Goal: Task Accomplishment & Management: Manage account settings

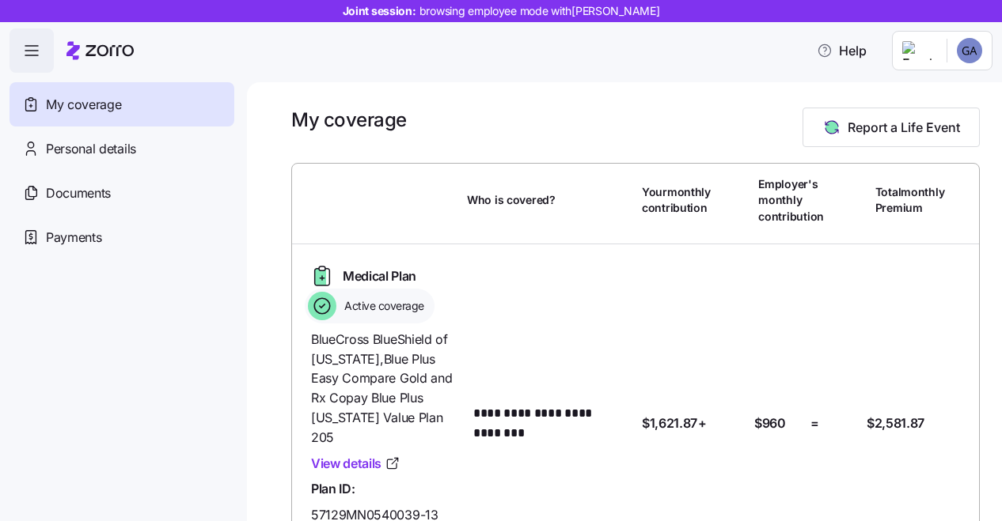
scroll to position [151, 0]
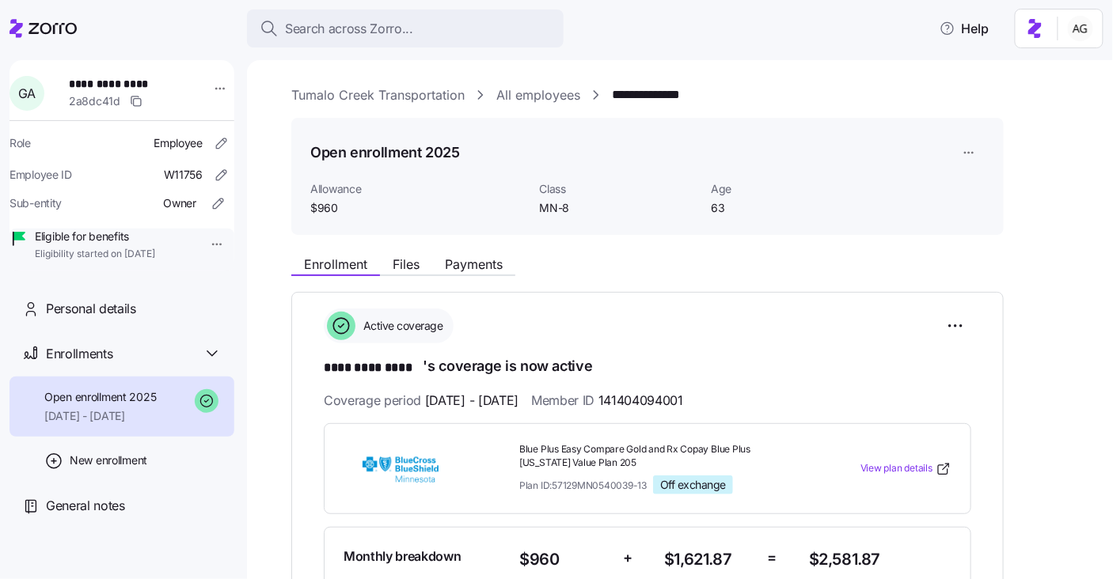
scroll to position [141, 0]
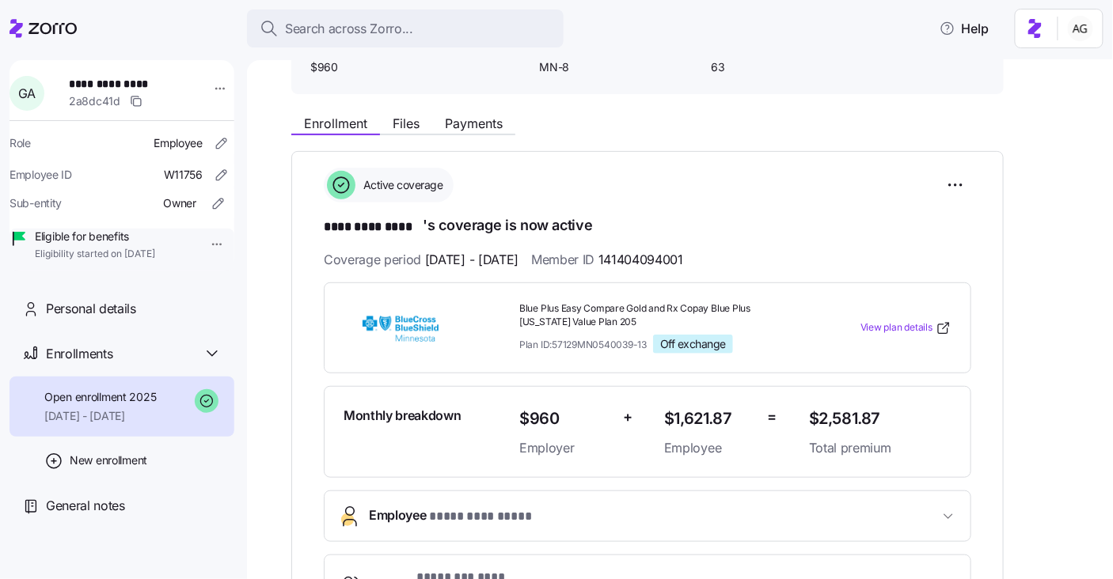
click at [56, 28] on icon at bounding box center [42, 28] width 67 height 19
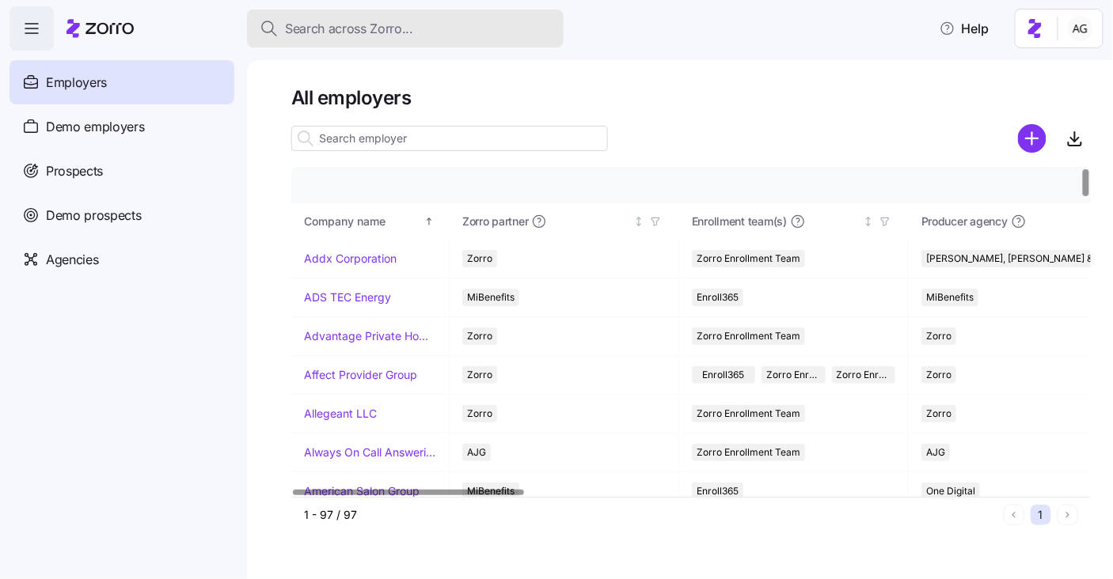
click at [374, 21] on span "Search across Zorro..." at bounding box center [349, 29] width 128 height 20
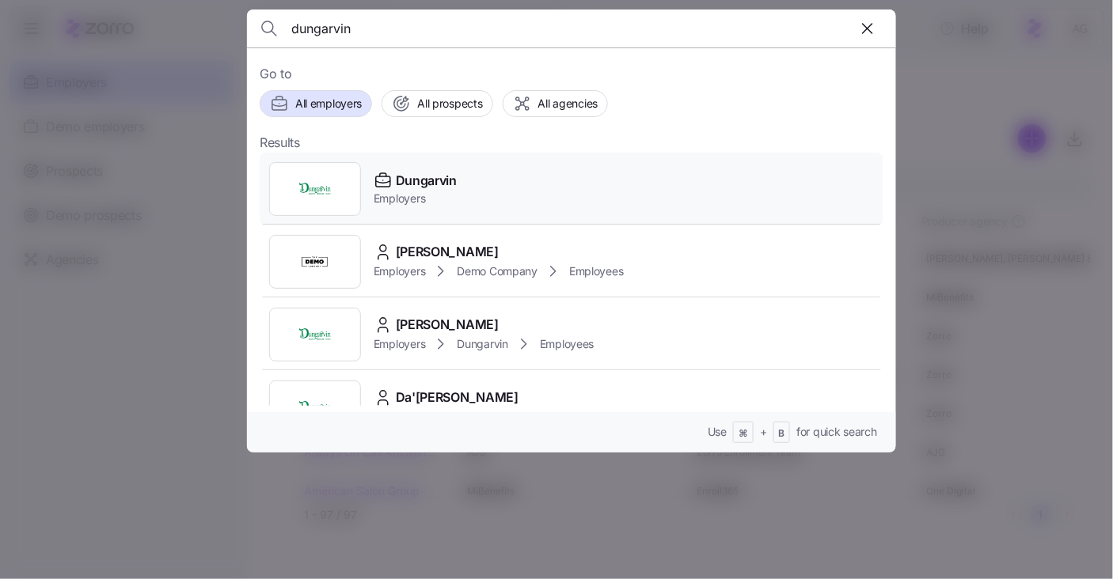
type input "dungarvin"
click at [462, 191] on div "Dungarvin Employers" at bounding box center [572, 189] width 624 height 73
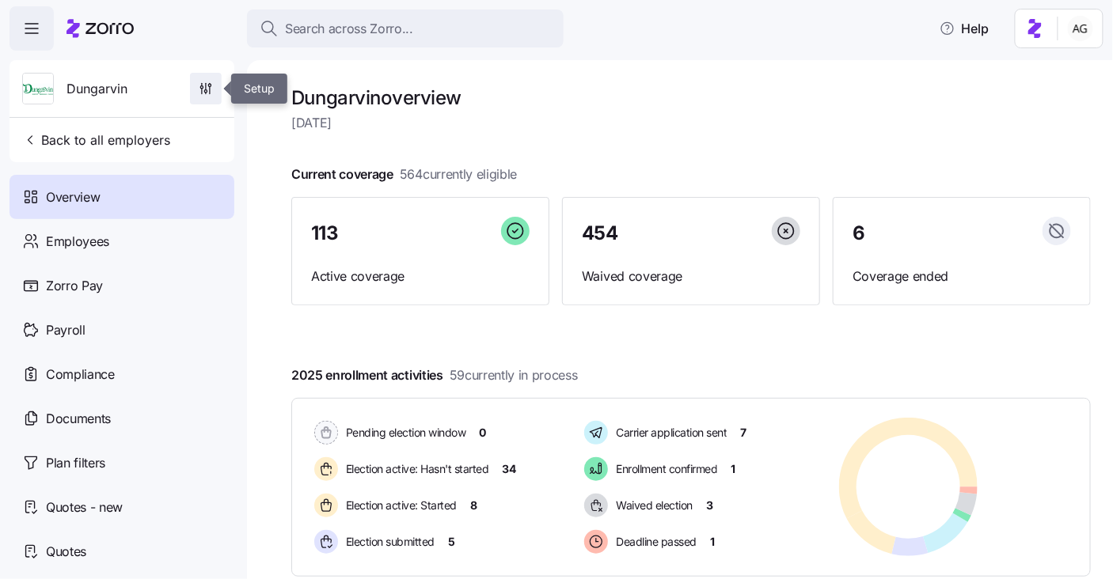
click at [208, 83] on icon "button" at bounding box center [206, 89] width 16 height 16
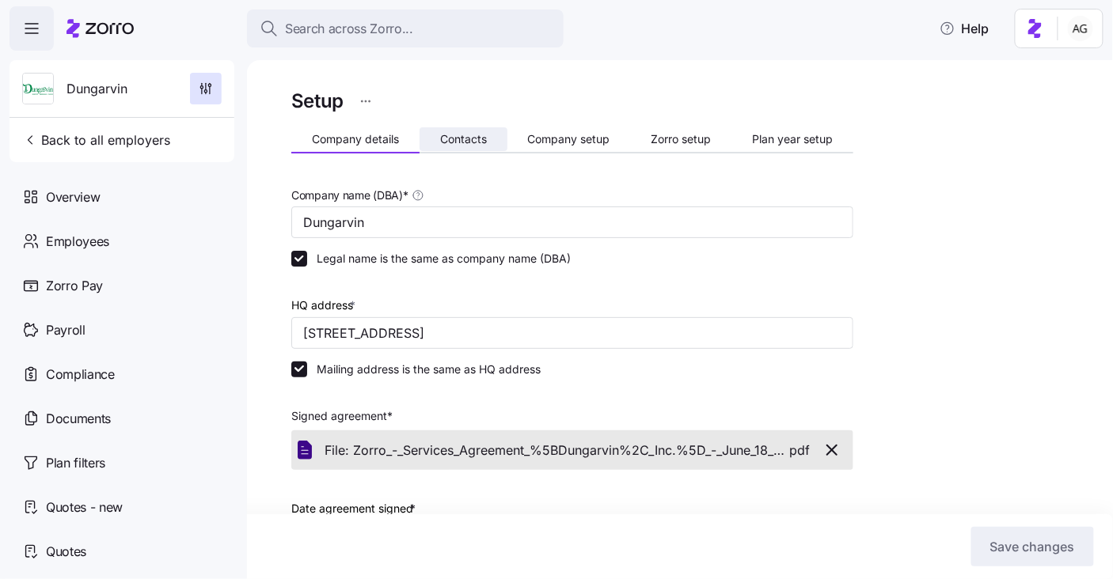
click at [472, 142] on span "Contacts" at bounding box center [463, 139] width 47 height 11
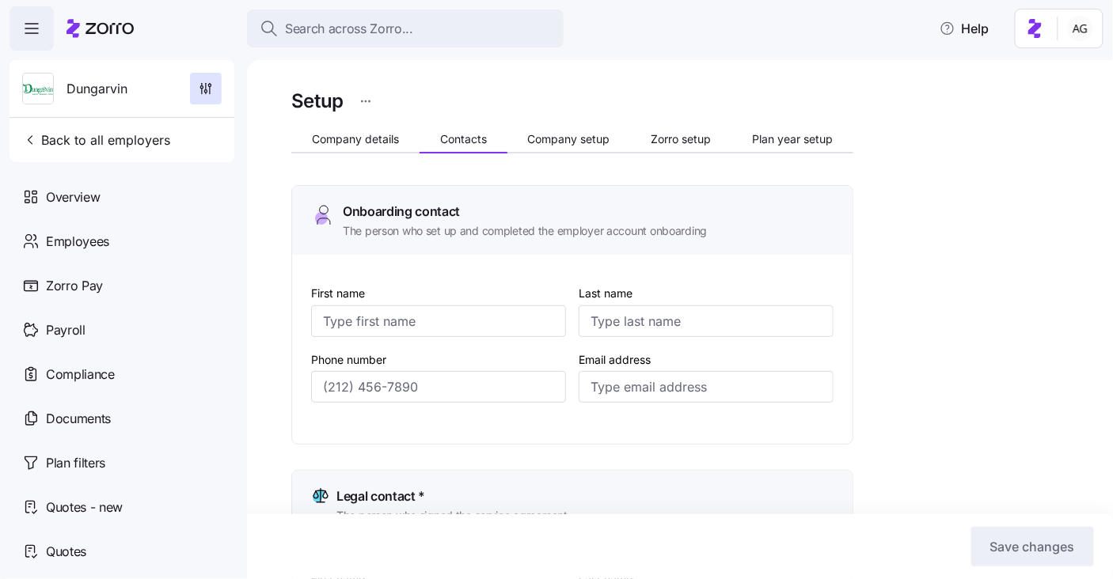
type input "Melanie"
type input "Siepker"
type input "msiepker@dungarvin.com"
type input "Debi"
type input "Allsup"
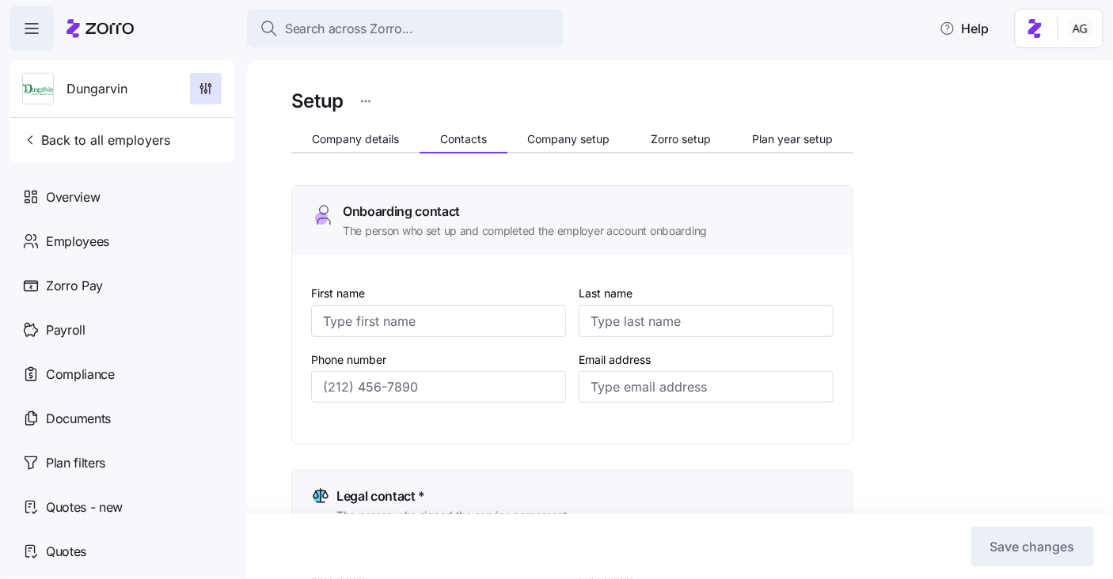
type input "dallsup@dungarvin.com"
type input "Shelby"
type input "Simpson"
type input "ssimpson@dungarvin.com"
type input "Ryan"
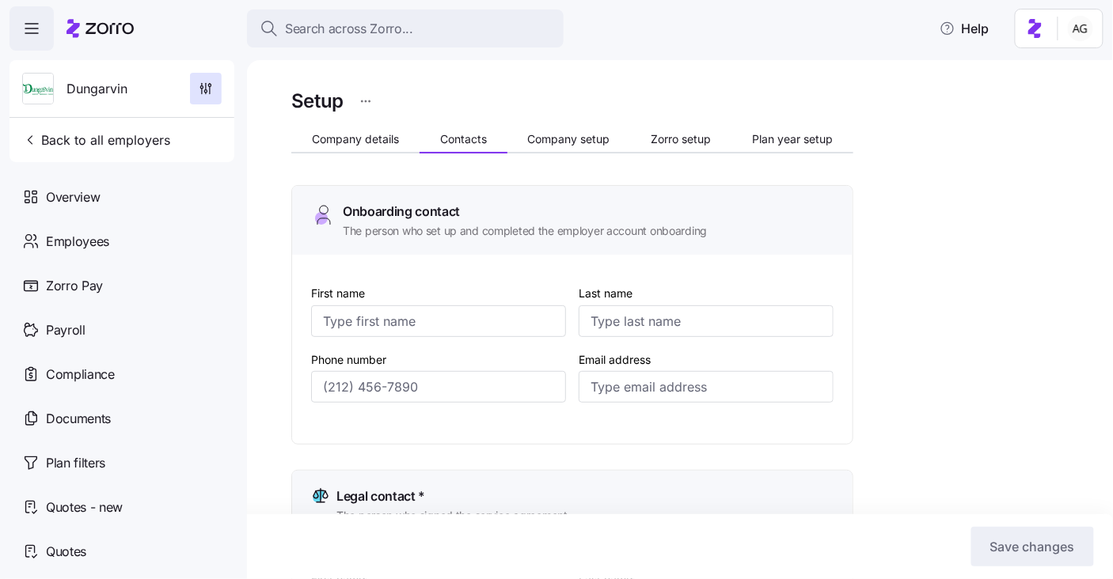
type input "Theisen"
type input "rtheisen@dungarvin.com"
type input "(651) 789-5911"
type input "(651) 789-5914"
type input "(651) 789-5938"
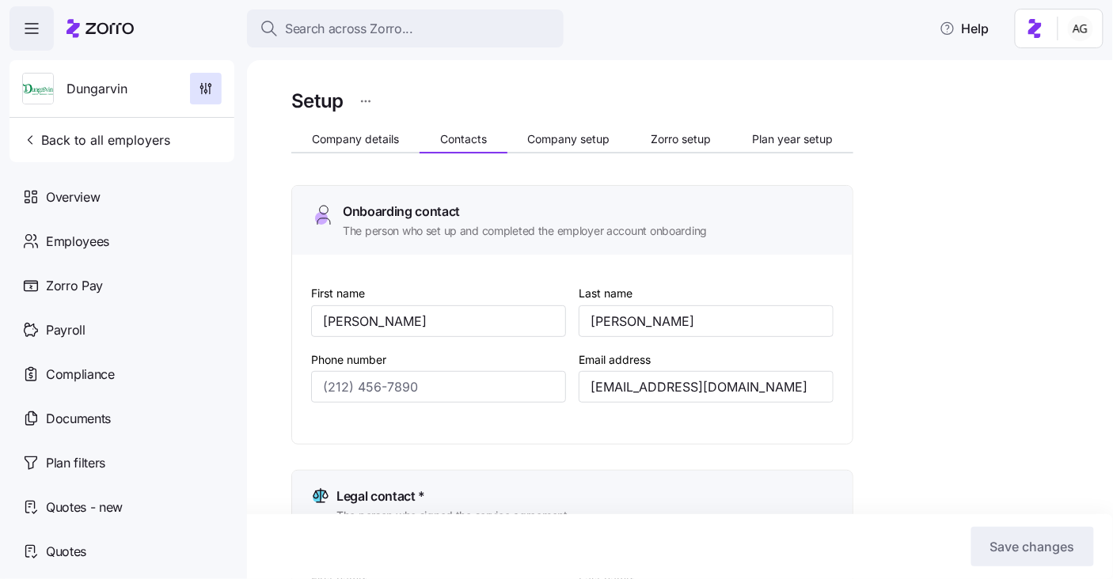
type input "(651) 789-5941"
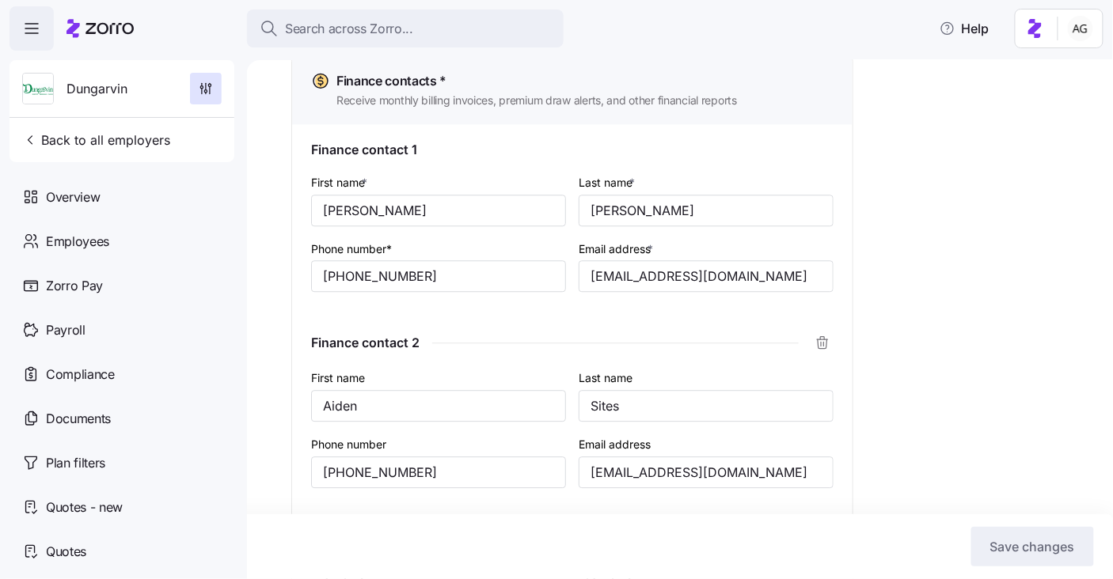
scroll to position [1034, 0]
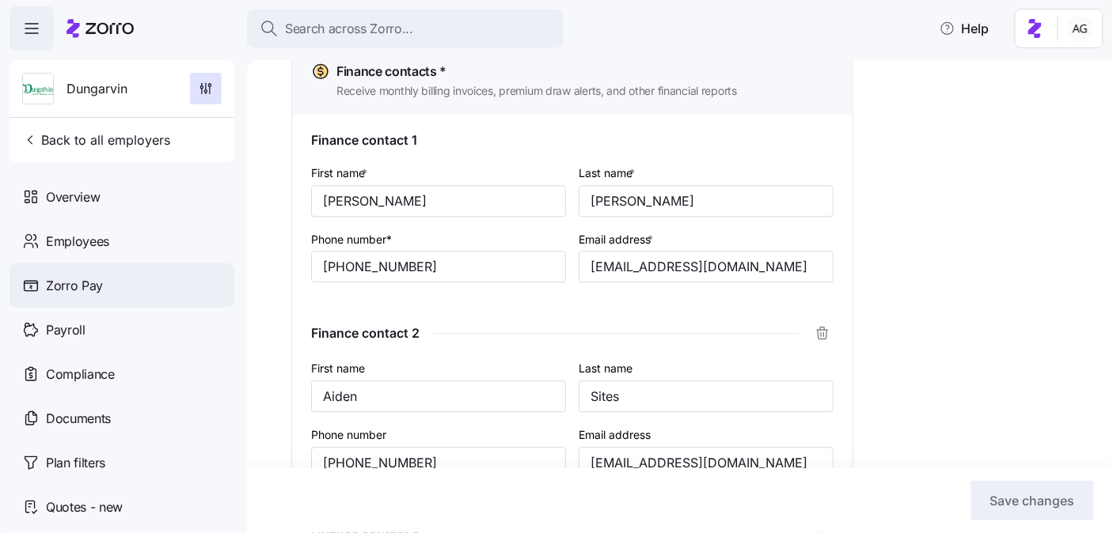
click at [79, 287] on span "Zorro Pay" at bounding box center [74, 286] width 57 height 20
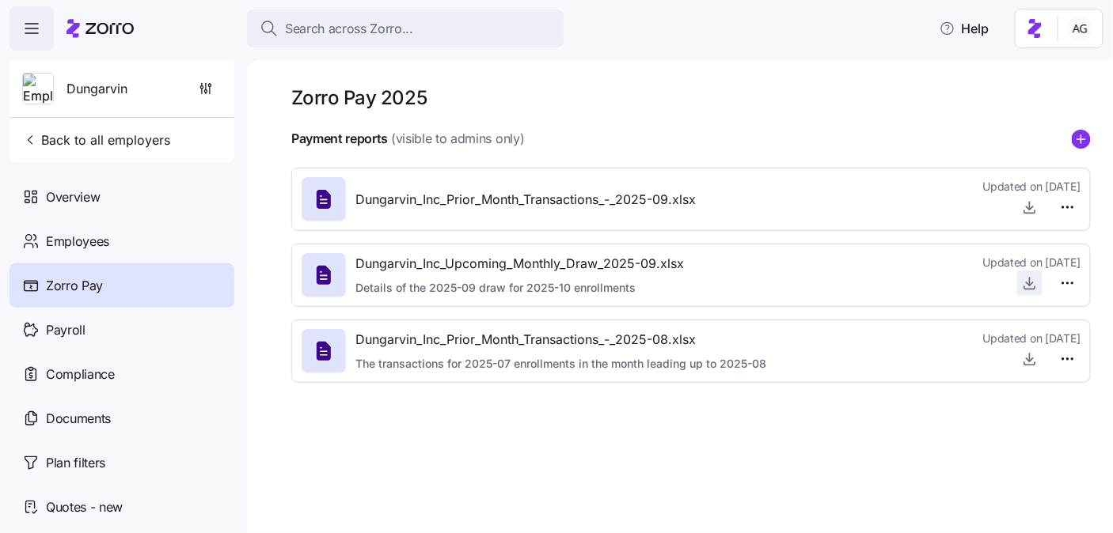
click at [1029, 281] on icon "button" at bounding box center [1030, 283] width 16 height 16
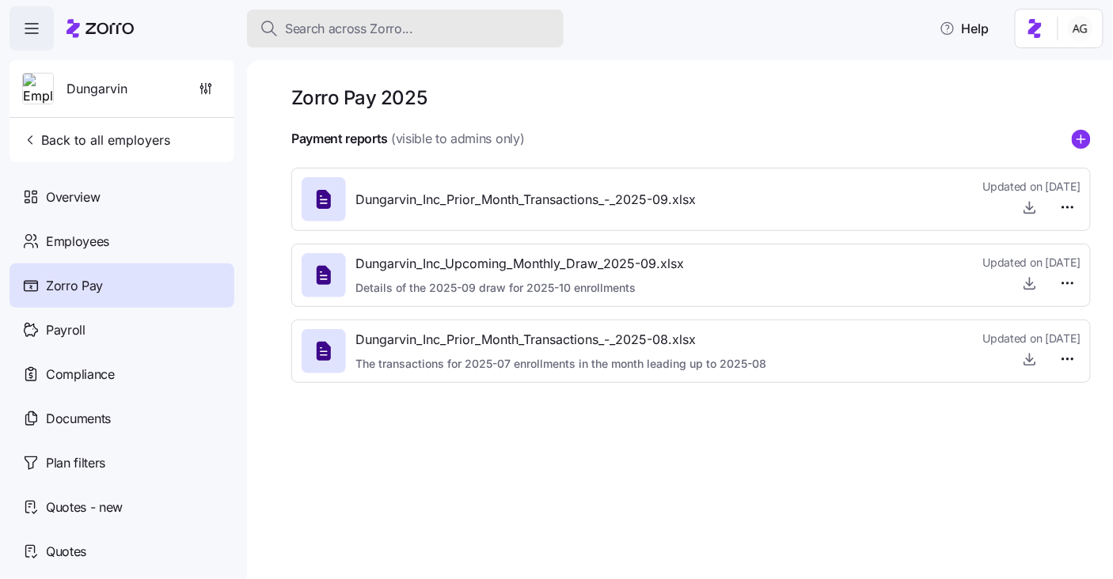
click at [379, 28] on span "Search across Zorro..." at bounding box center [349, 29] width 128 height 20
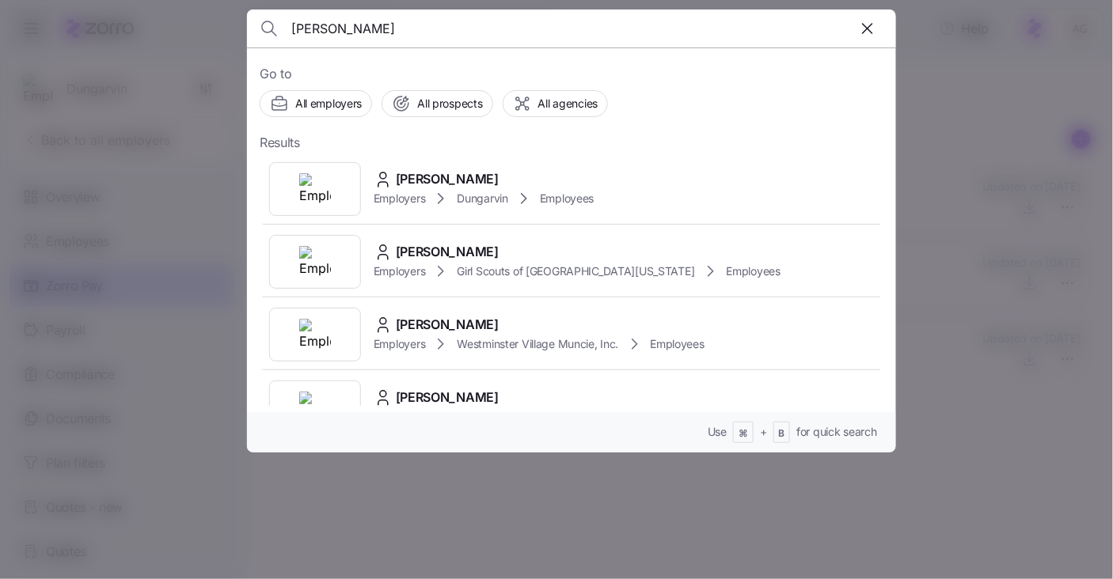
type input "stefani graff"
click at [950, 123] on div at bounding box center [556, 289] width 1113 height 579
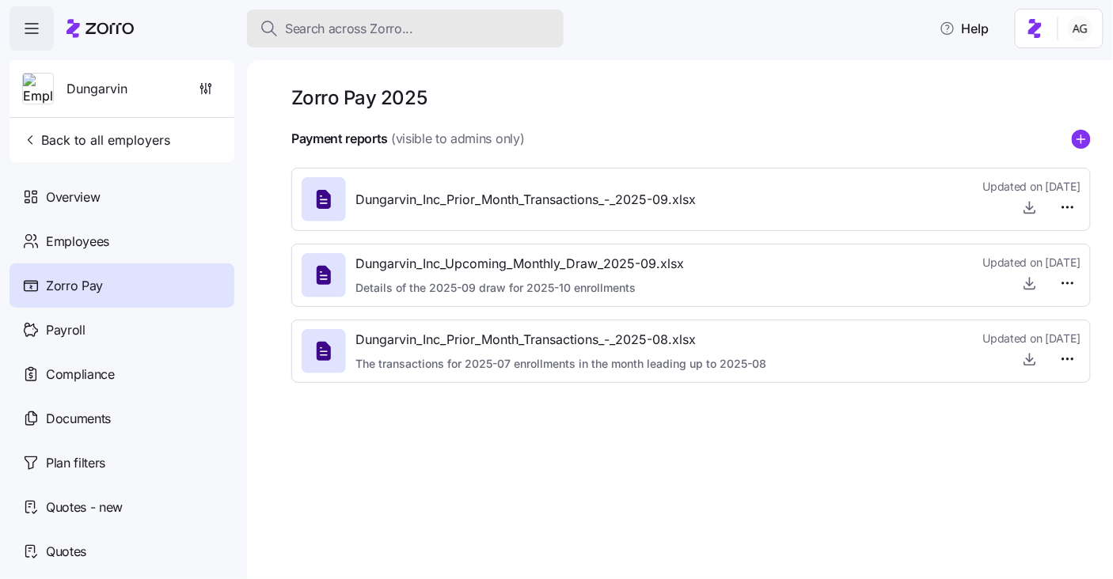
click at [304, 25] on span "Search across Zorro..." at bounding box center [349, 29] width 128 height 20
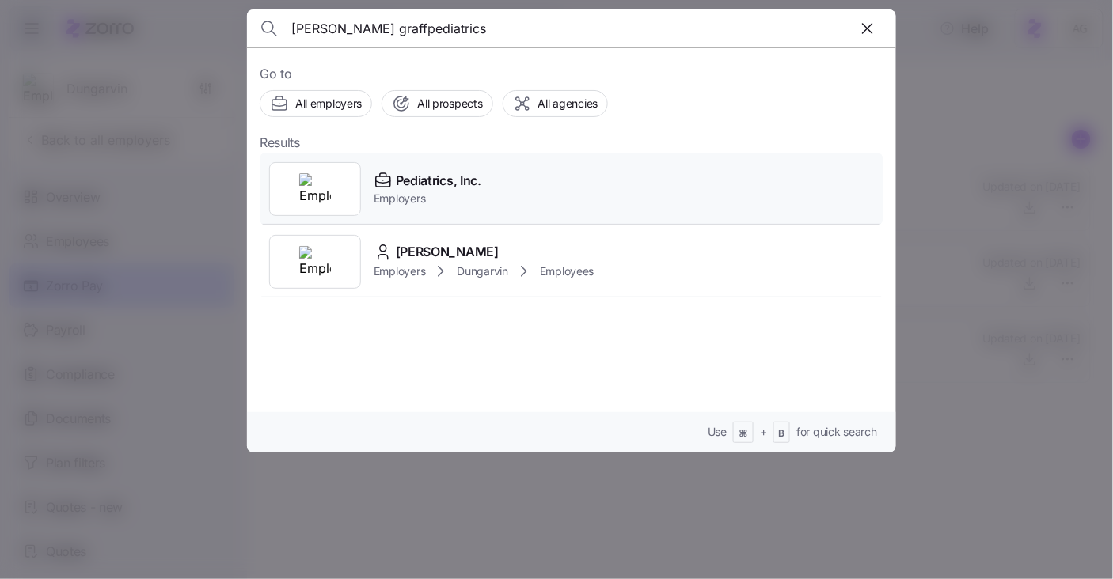
type input "stefani graffpediatrics"
click at [472, 180] on span "Pediatrics, Inc." at bounding box center [438, 181] width 85 height 20
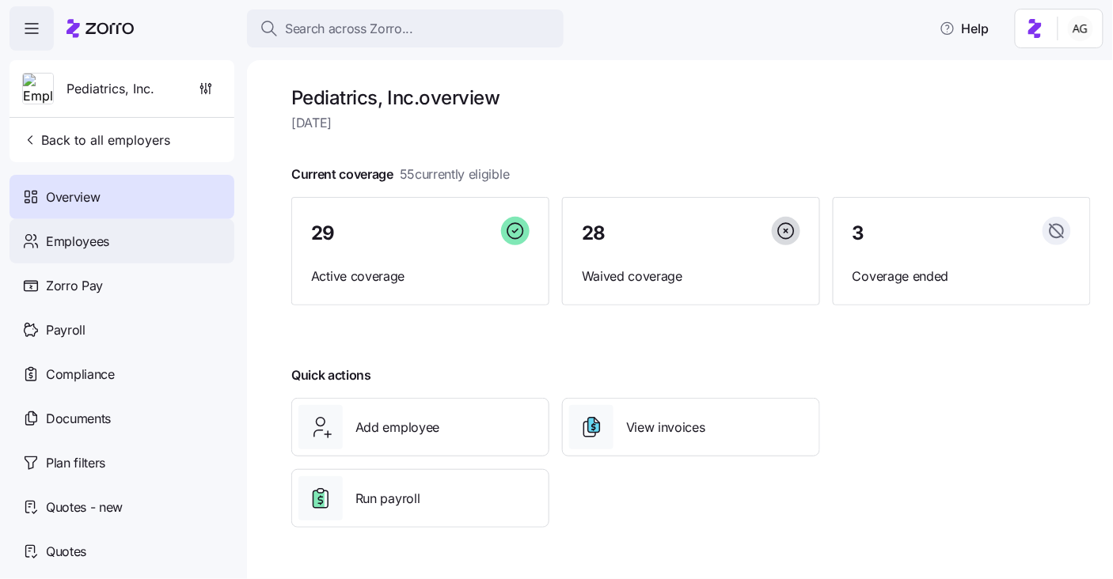
click at [97, 239] on span "Employees" at bounding box center [77, 242] width 63 height 20
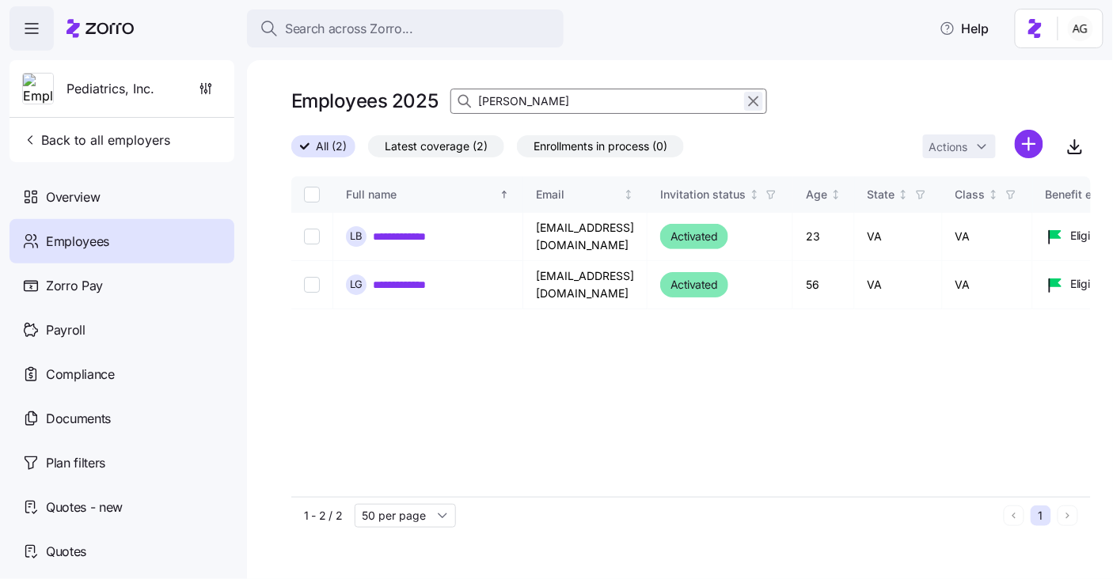
click at [753, 102] on icon "button" at bounding box center [753, 101] width 17 height 19
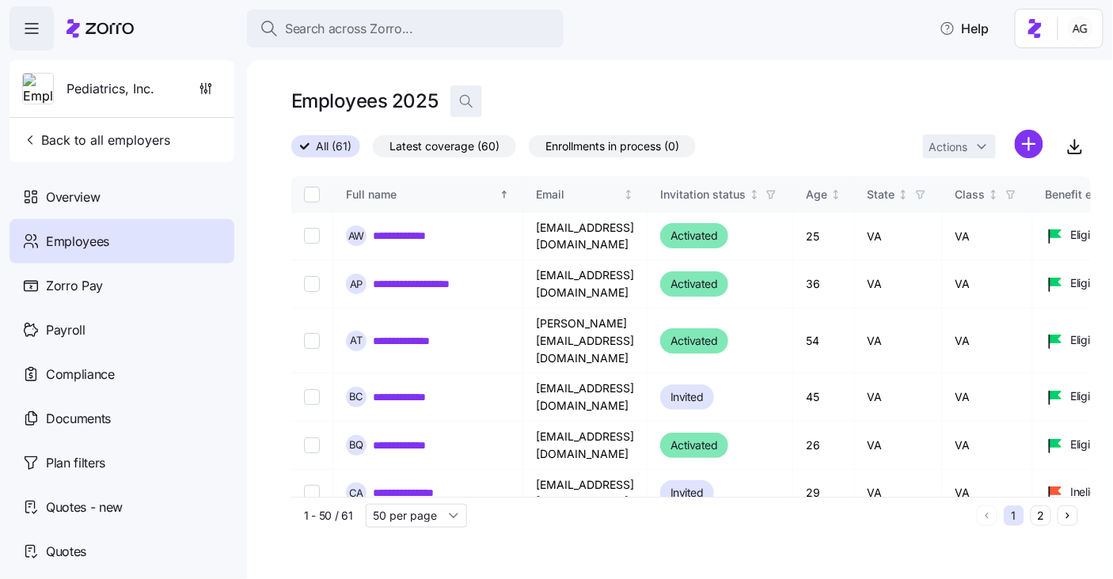
click at [471, 100] on icon "button" at bounding box center [466, 101] width 16 height 16
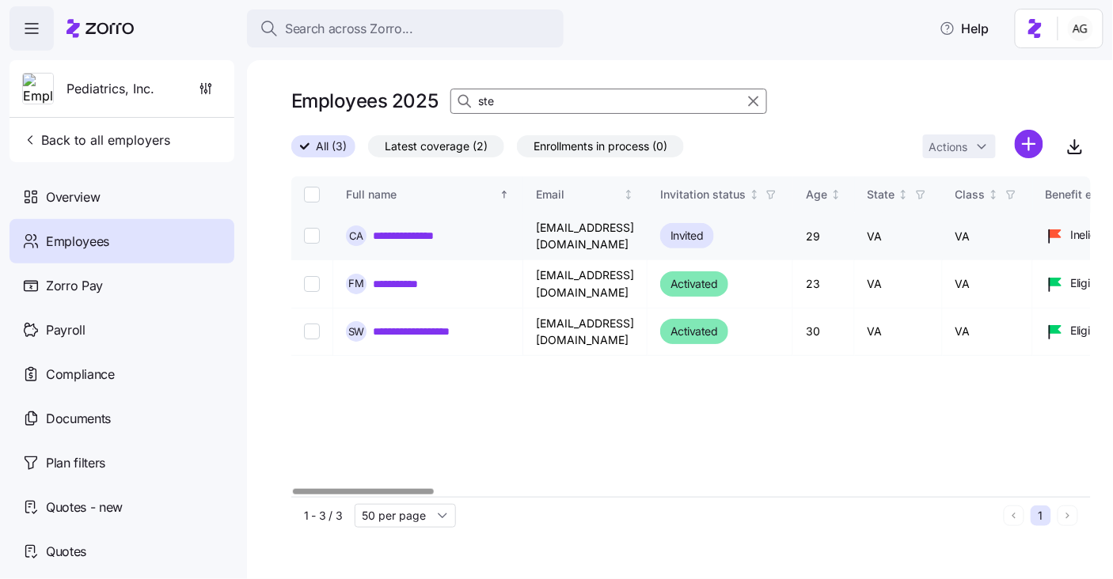
type input "ste"
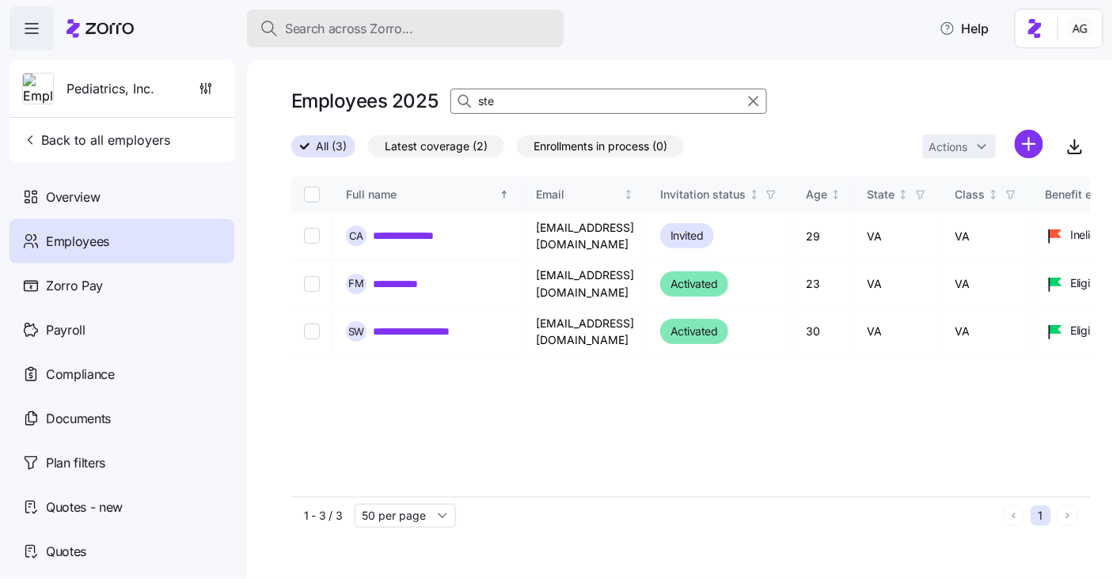
click at [387, 21] on span "Search across Zorro..." at bounding box center [349, 29] width 128 height 20
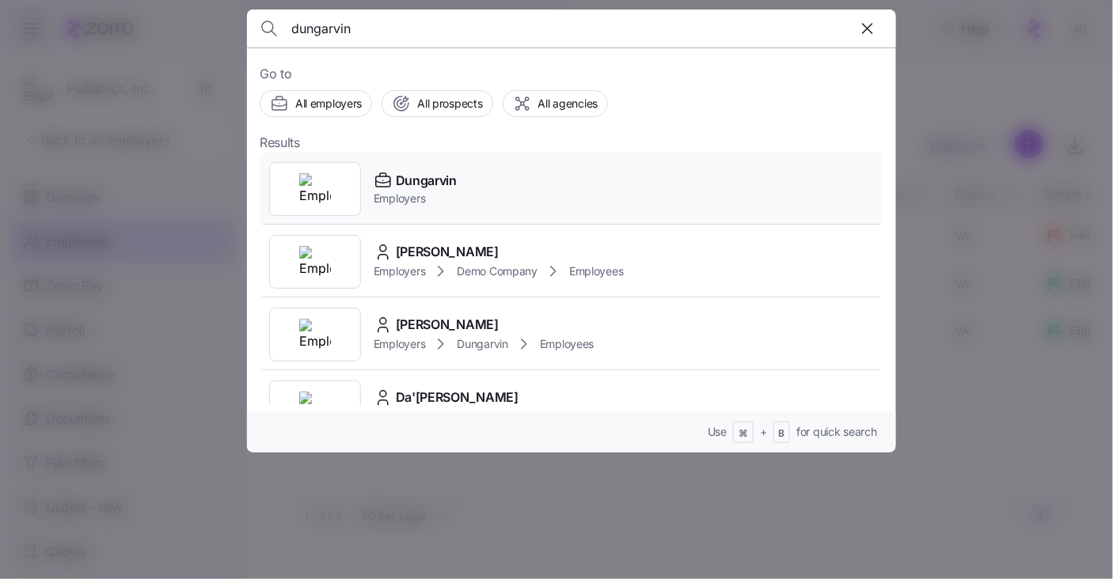
type input "dungarvin"
click at [406, 171] on span "Dungarvin" at bounding box center [426, 181] width 61 height 20
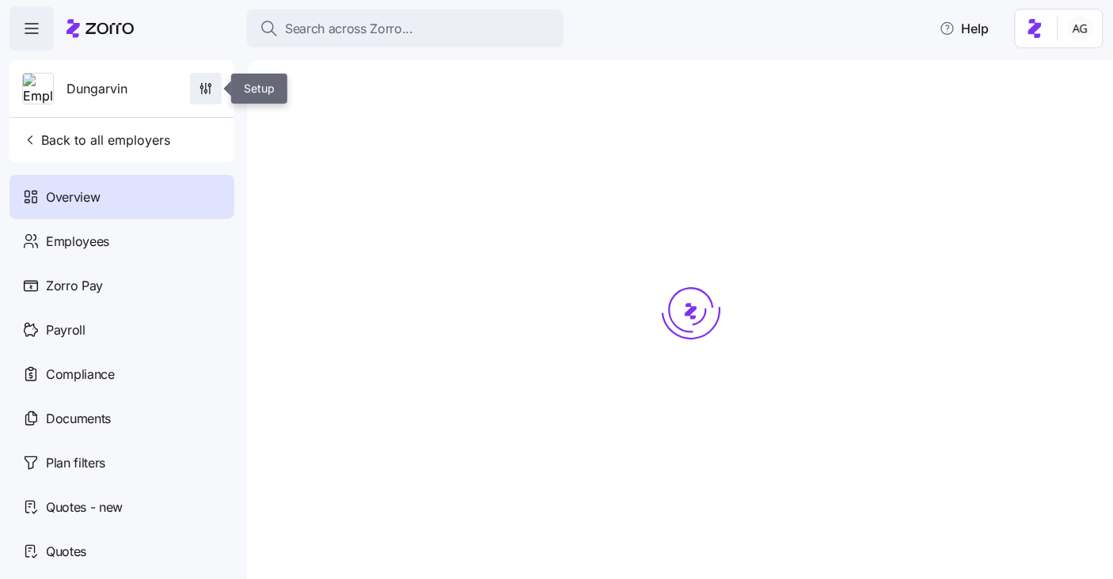
click at [207, 86] on icon "button" at bounding box center [206, 89] width 16 height 16
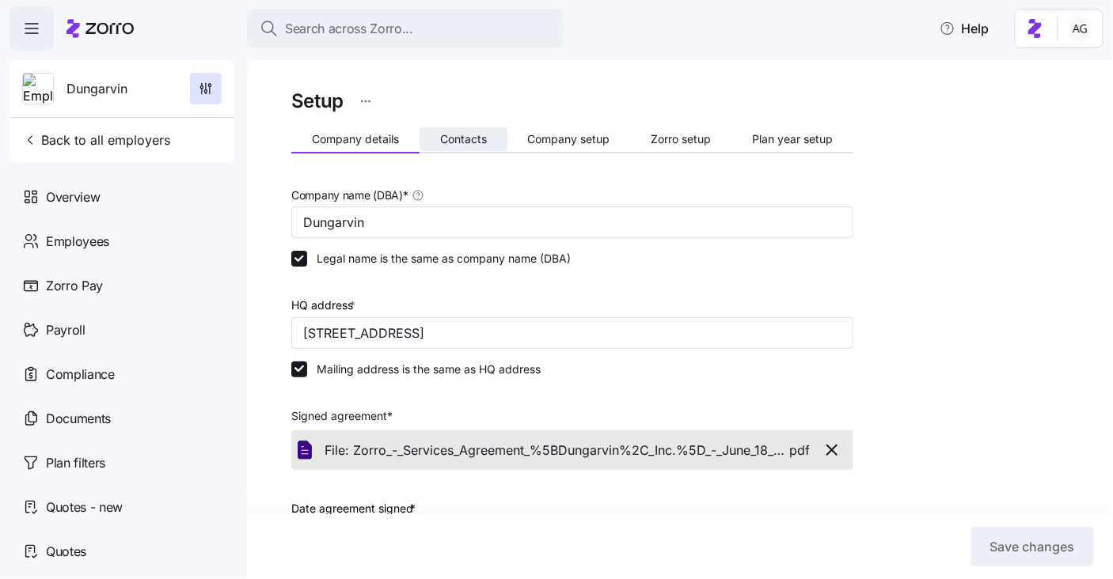
click at [470, 134] on span "Contacts" at bounding box center [463, 139] width 47 height 11
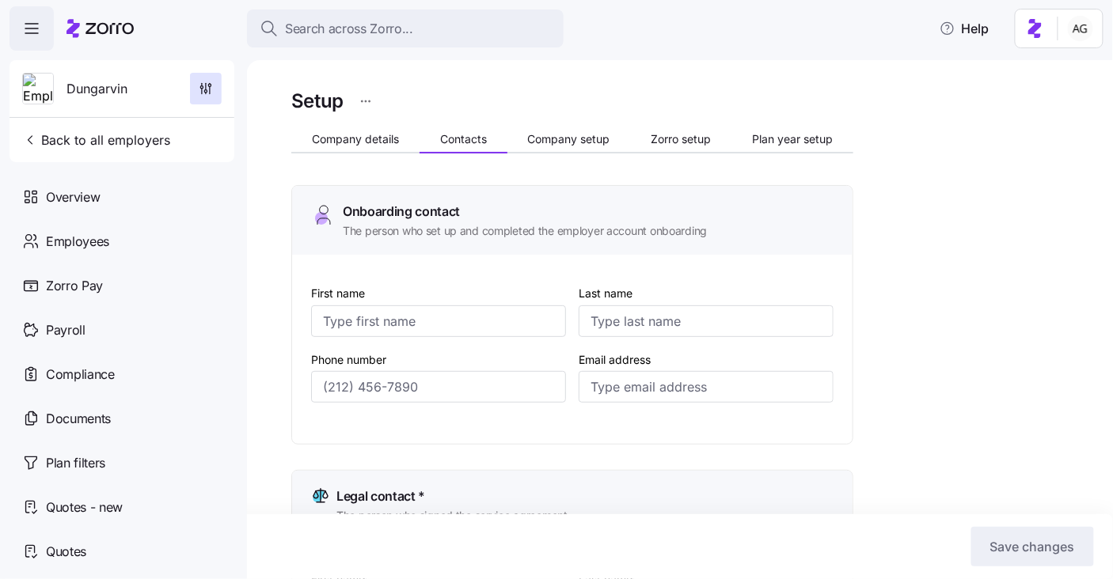
type input "Melanie"
type input "Siepker"
type input "msiepker@dungarvin.com"
type input "Debi"
type input "Allsup"
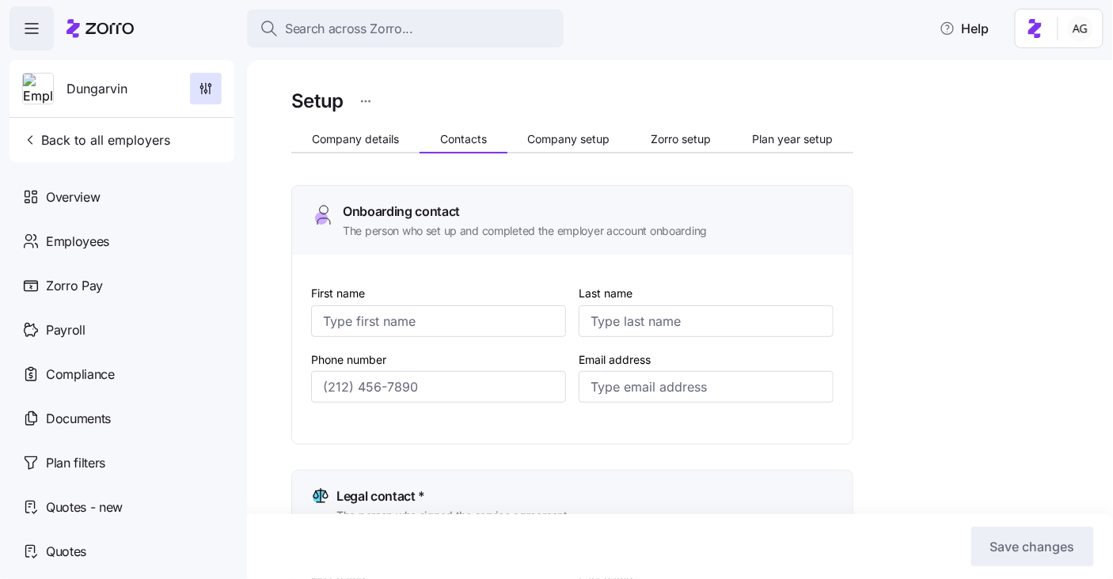
type input "dallsup@dungarvin.com"
type input "Shelby"
type input "Simpson"
type input "ssimpson@dungarvin.com"
type input "Ryan"
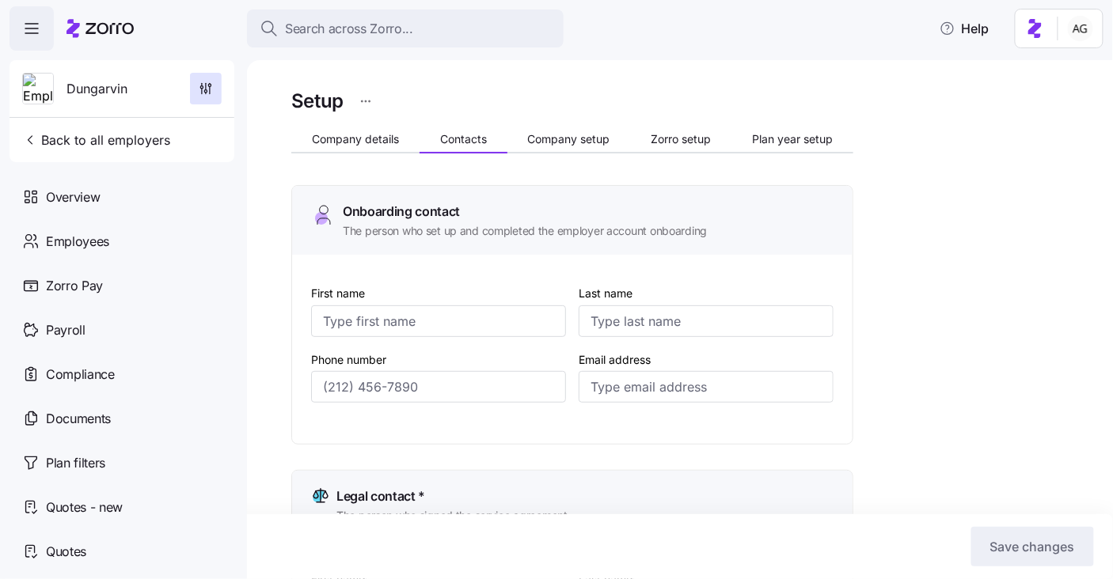
type input "Theisen"
type input "rtheisen@dungarvin.com"
type input "(651) 789-5911"
type input "(651) 789-5914"
type input "(651) 789-5938"
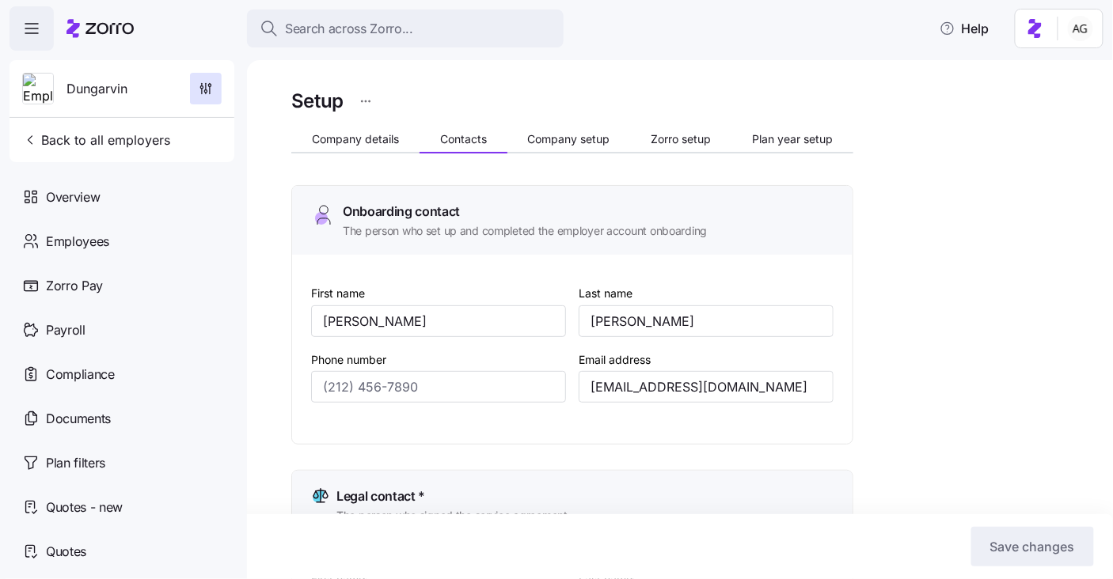
type input "(651) 789-5941"
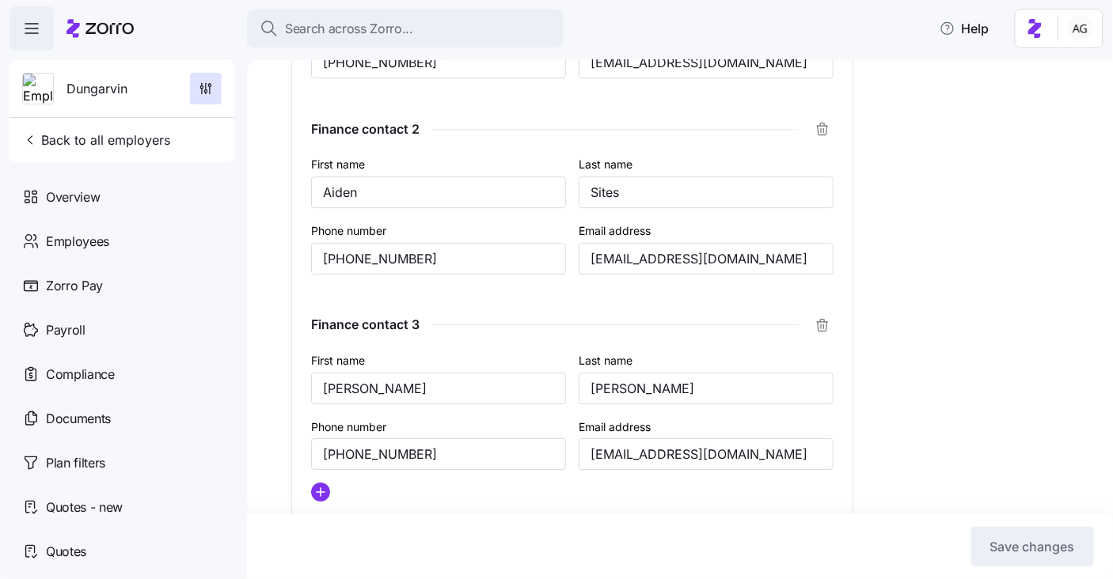
scroll to position [1235, 0]
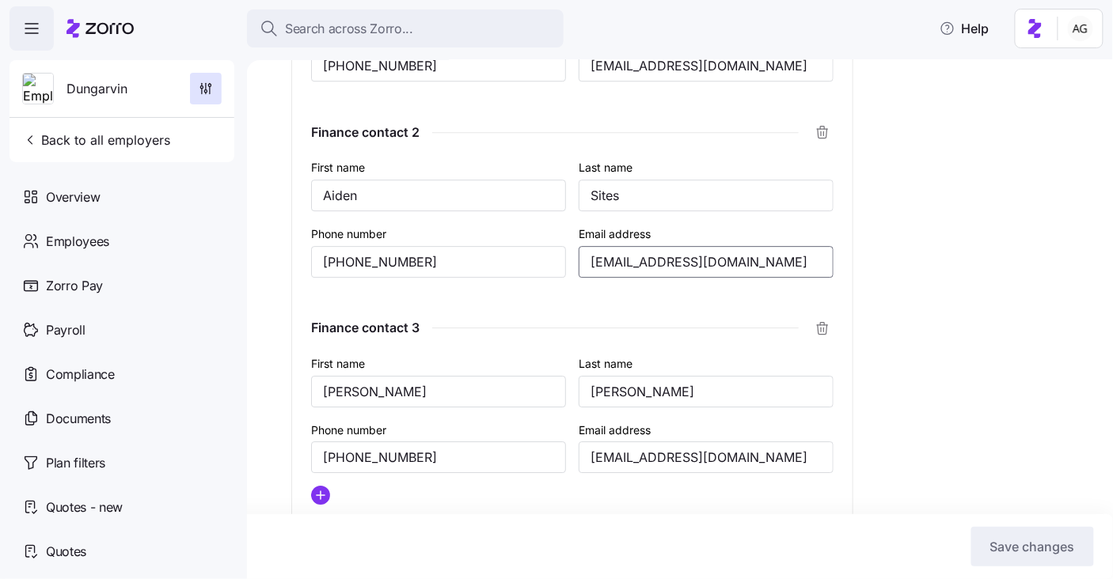
click at [671, 256] on input "asites@dungarvin.com" at bounding box center [705, 262] width 255 height 32
click at [89, 198] on span "Overview" at bounding box center [73, 198] width 54 height 20
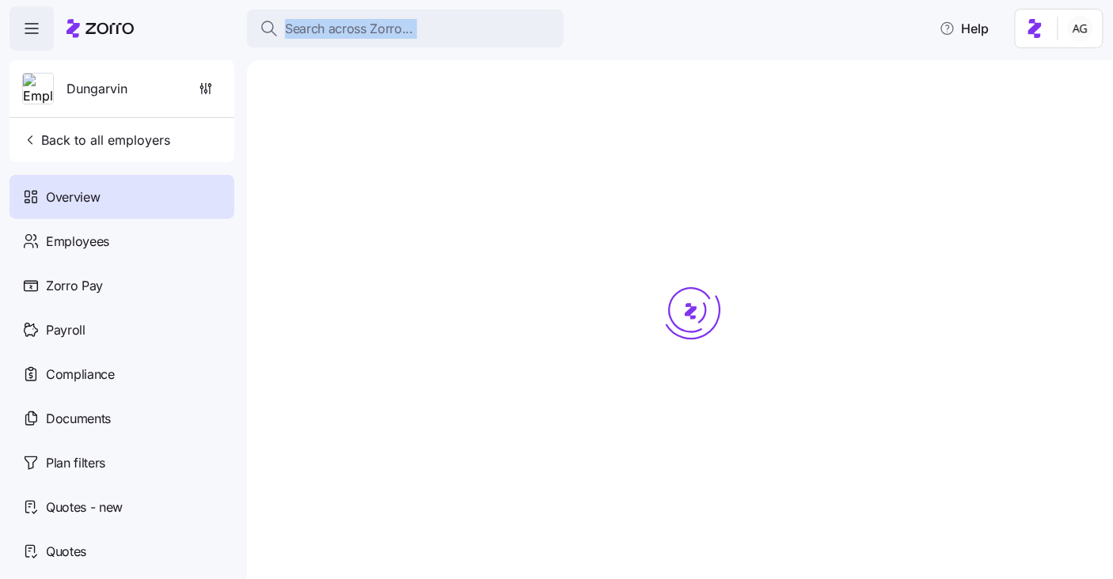
click at [95, 25] on icon at bounding box center [109, 28] width 48 height 11
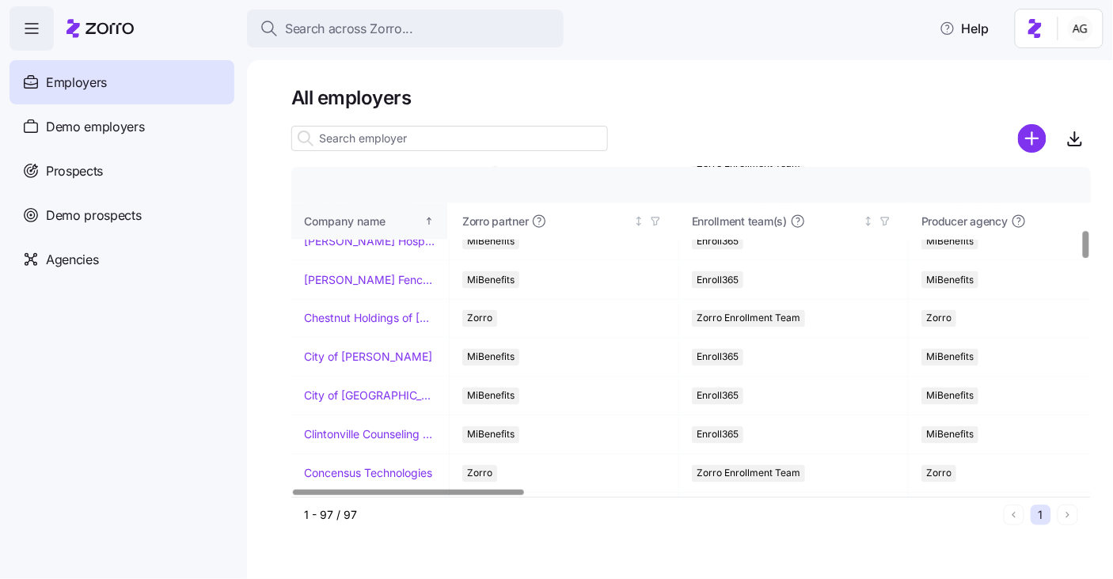
scroll to position [757, 0]
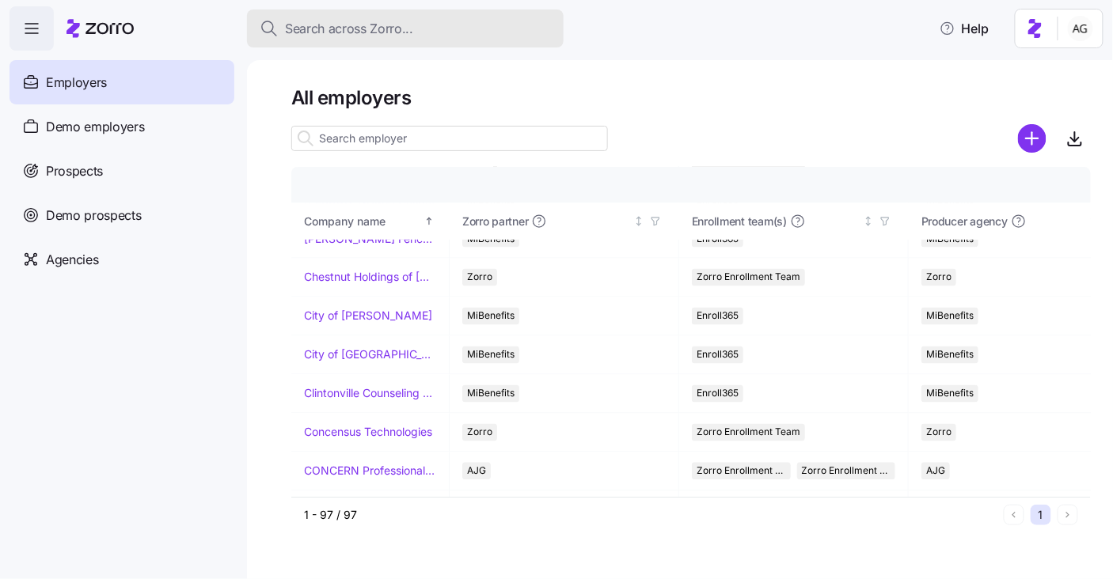
click at [294, 34] on span "Search across Zorro..." at bounding box center [349, 29] width 128 height 20
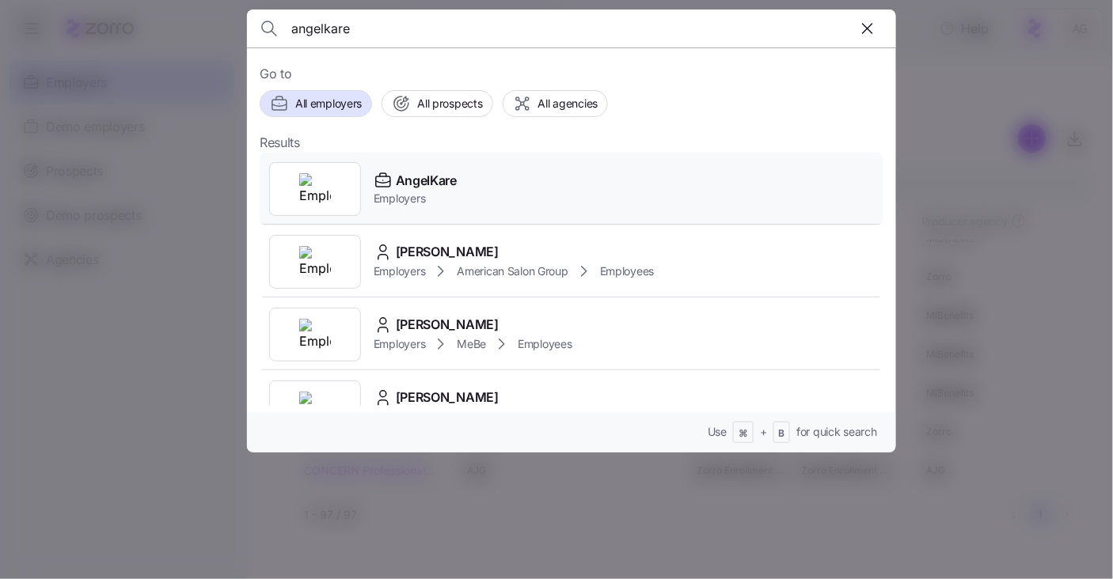
type input "angelkare"
click at [427, 179] on span "AngelKare" at bounding box center [426, 181] width 61 height 20
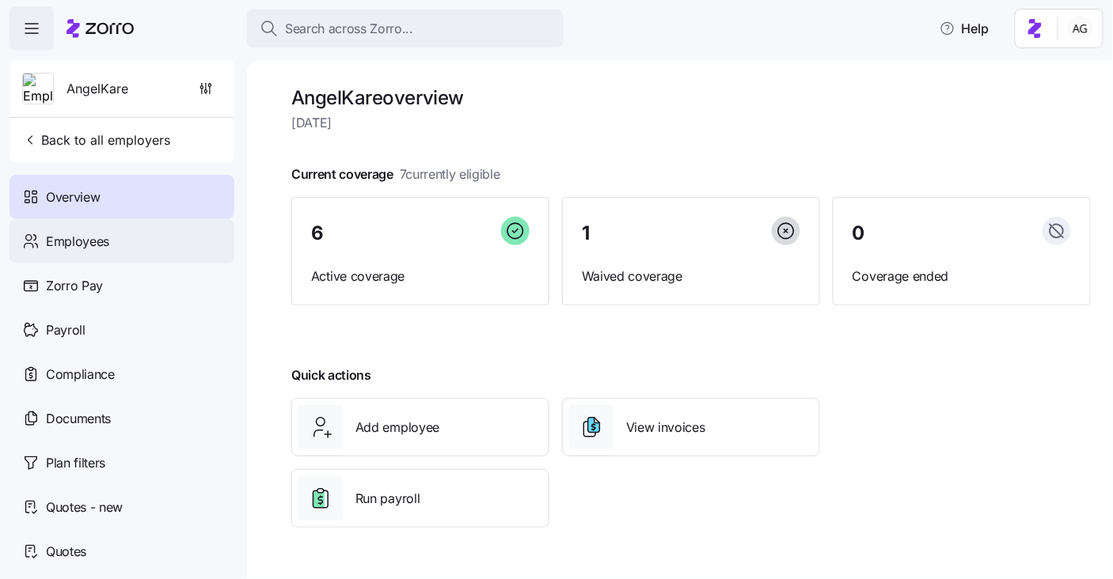
click at [127, 234] on div "Employees" at bounding box center [121, 241] width 225 height 44
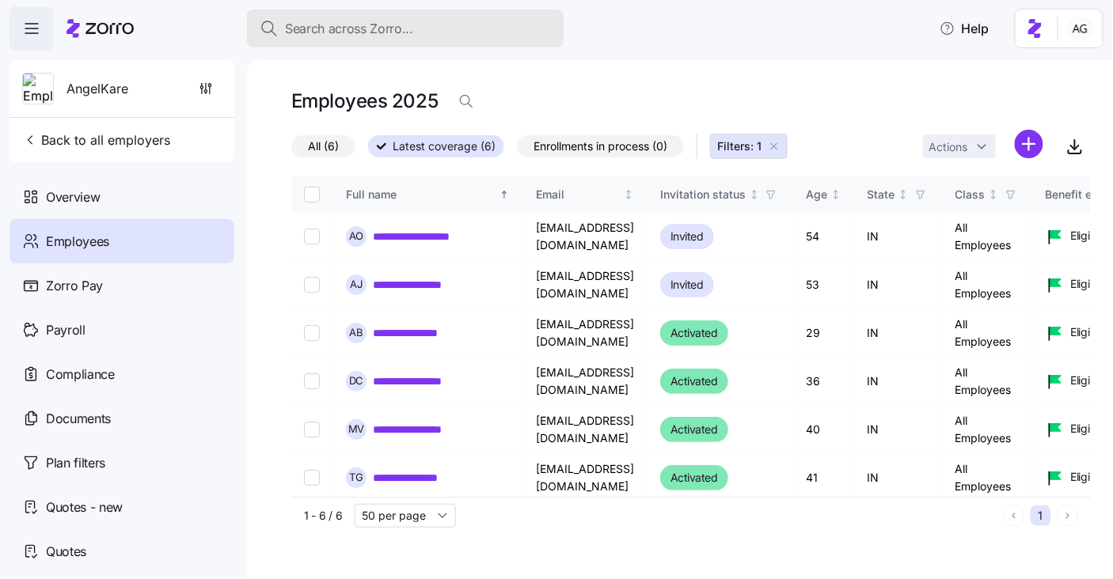
click at [317, 25] on span "Search across Zorro..." at bounding box center [349, 29] width 128 height 20
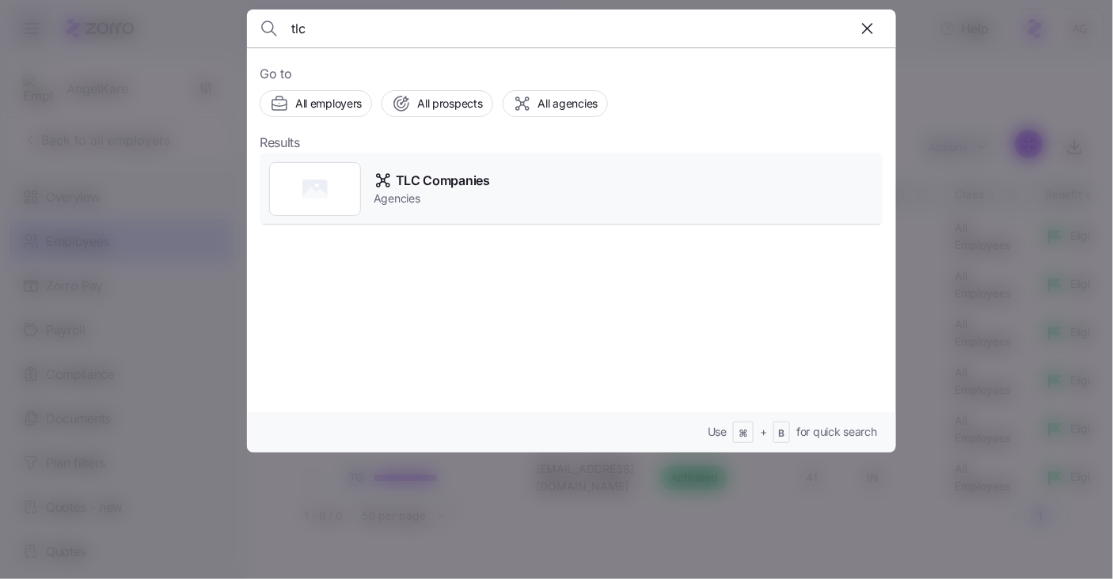
type input "tlc"
click at [402, 188] on span "TLC Companies" at bounding box center [443, 181] width 94 height 20
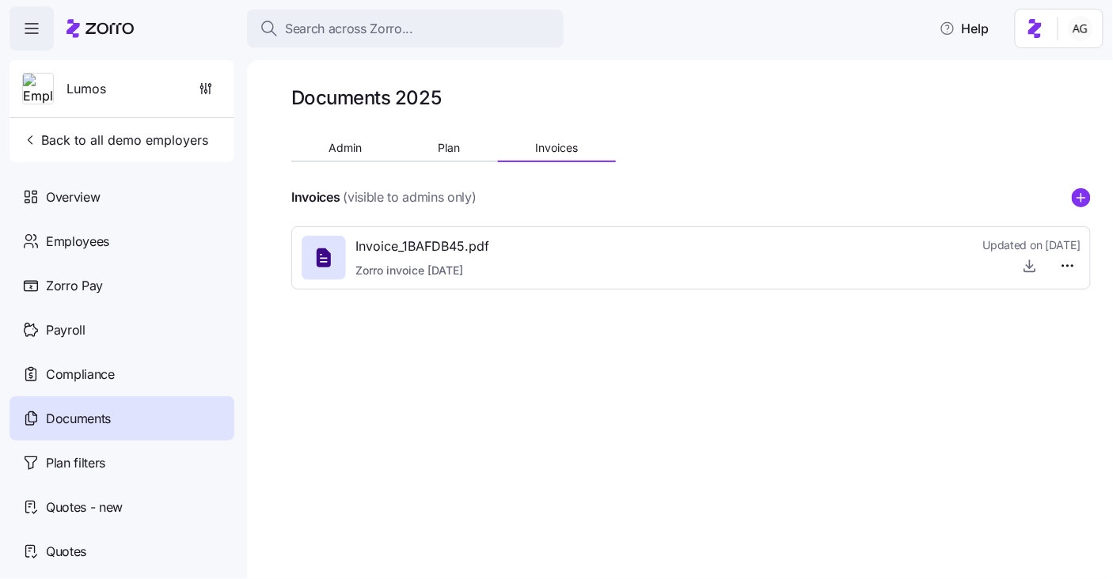
click at [129, 23] on icon at bounding box center [109, 28] width 48 height 11
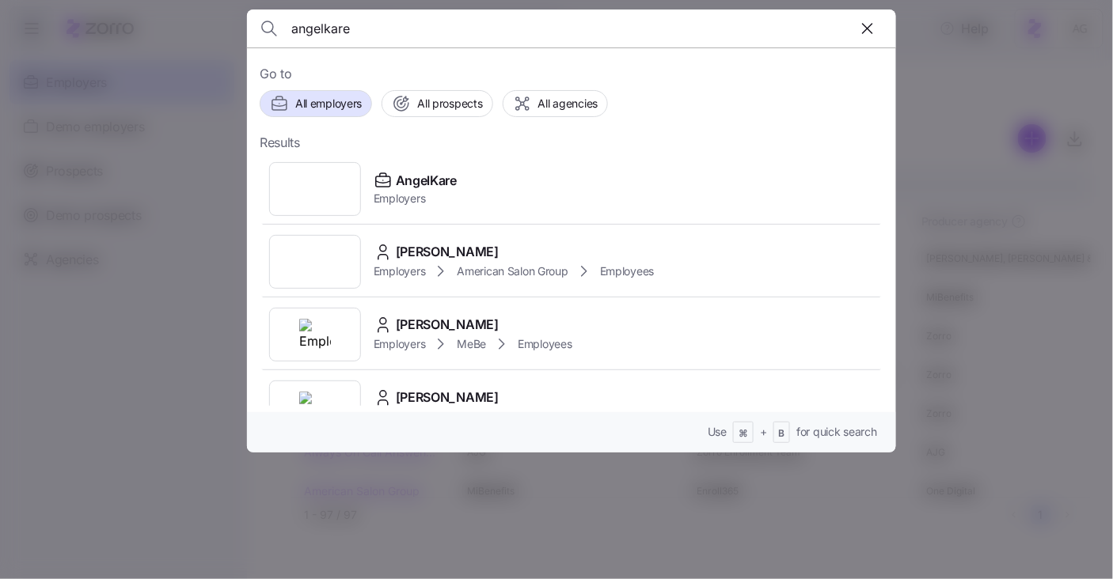
type input "angelkare"
click at [441, 185] on span "AngelKare" at bounding box center [426, 181] width 61 height 20
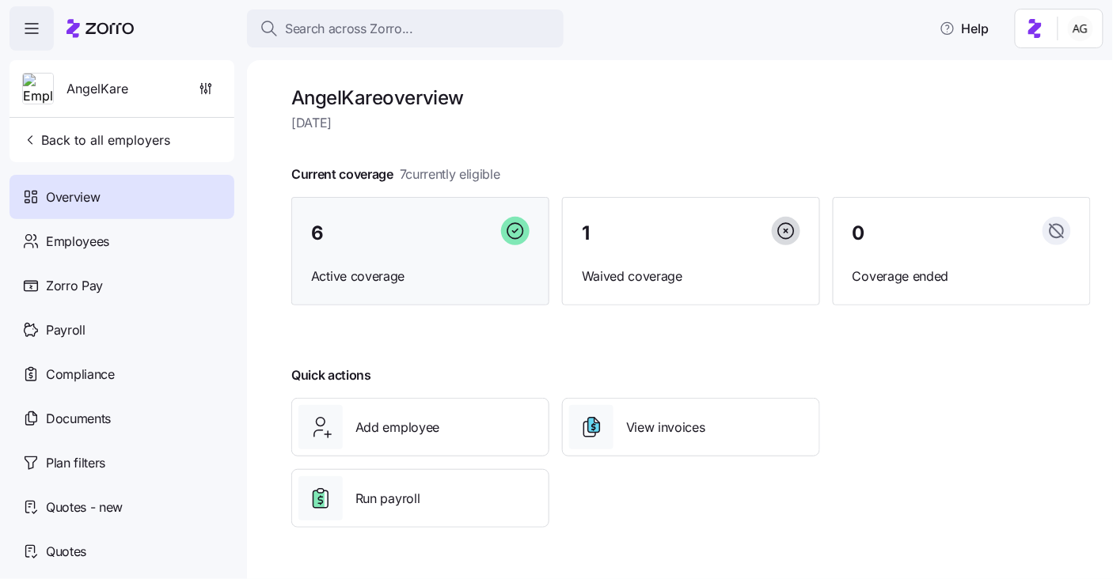
click at [389, 252] on div "6 Active coverage" at bounding box center [420, 251] width 258 height 109
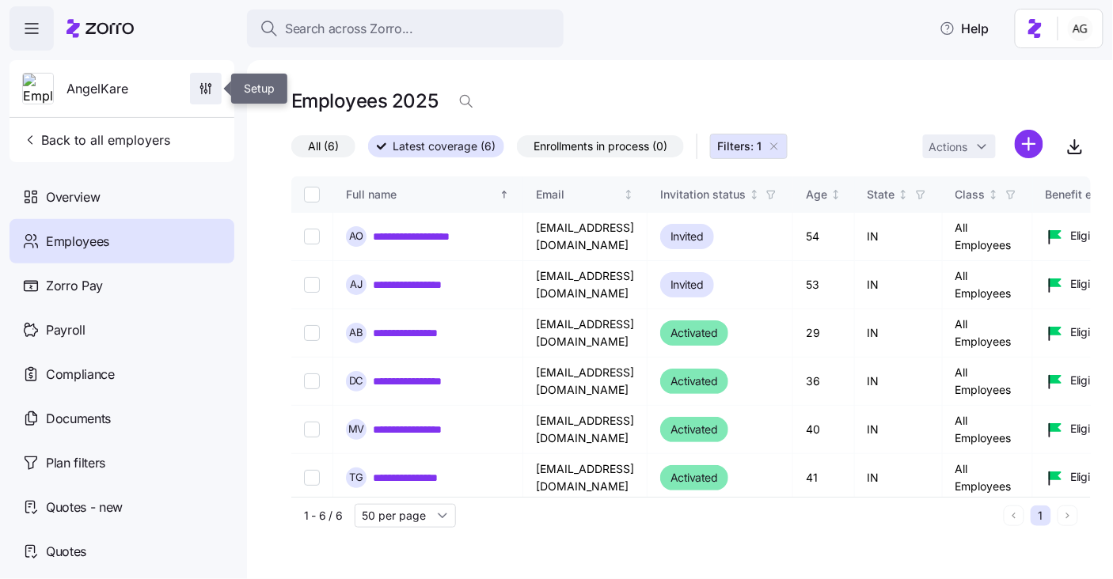
click at [198, 99] on span "button" at bounding box center [206, 89] width 30 height 30
click at [206, 90] on icon "button" at bounding box center [206, 89] width 16 height 16
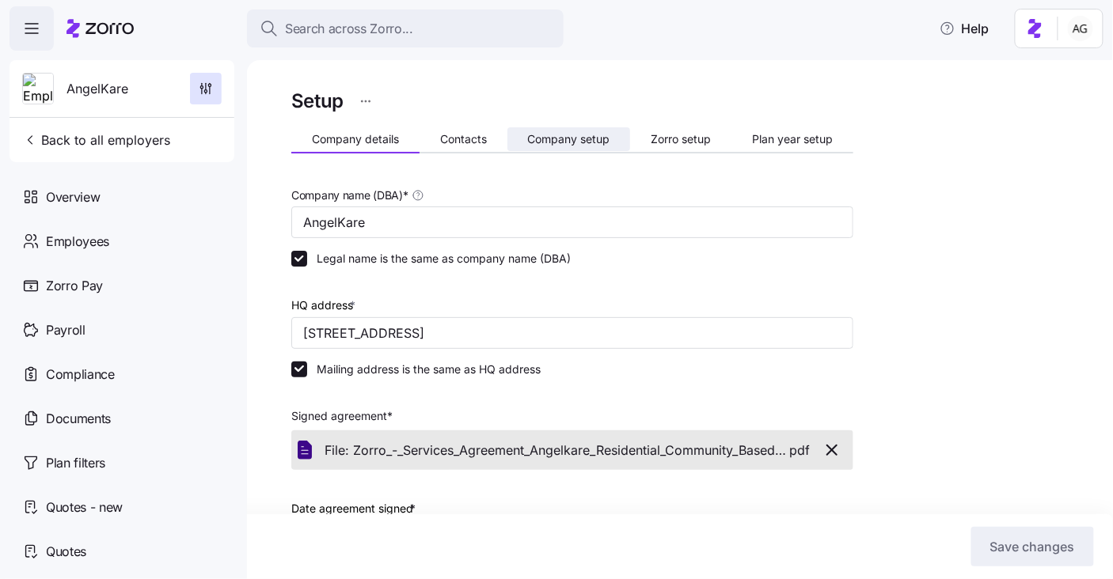
click at [559, 135] on span "Company setup" at bounding box center [568, 139] width 82 height 11
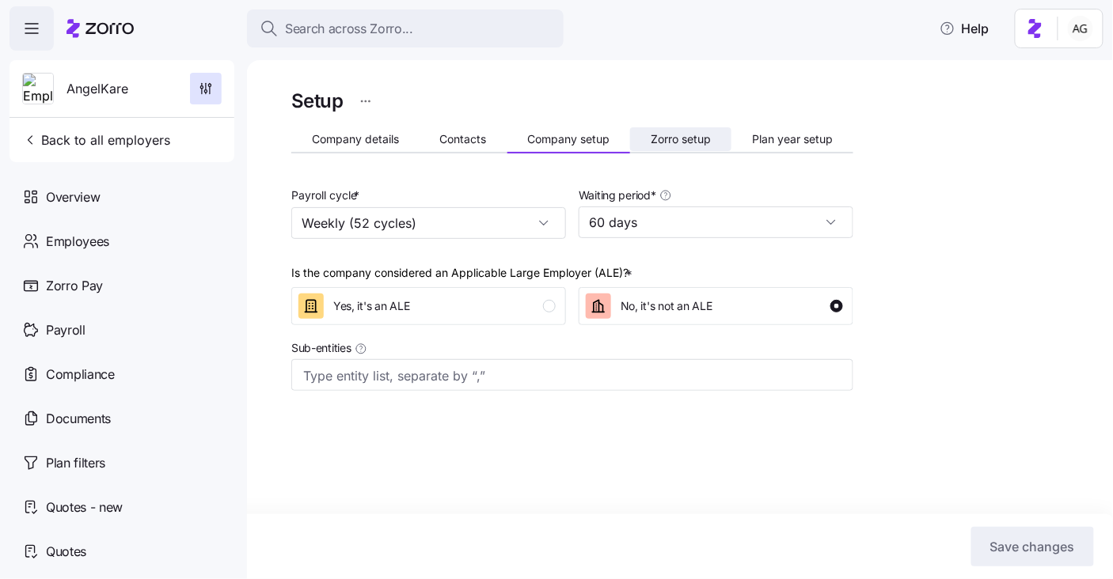
click at [675, 146] on button "Zorro setup" at bounding box center [680, 139] width 101 height 24
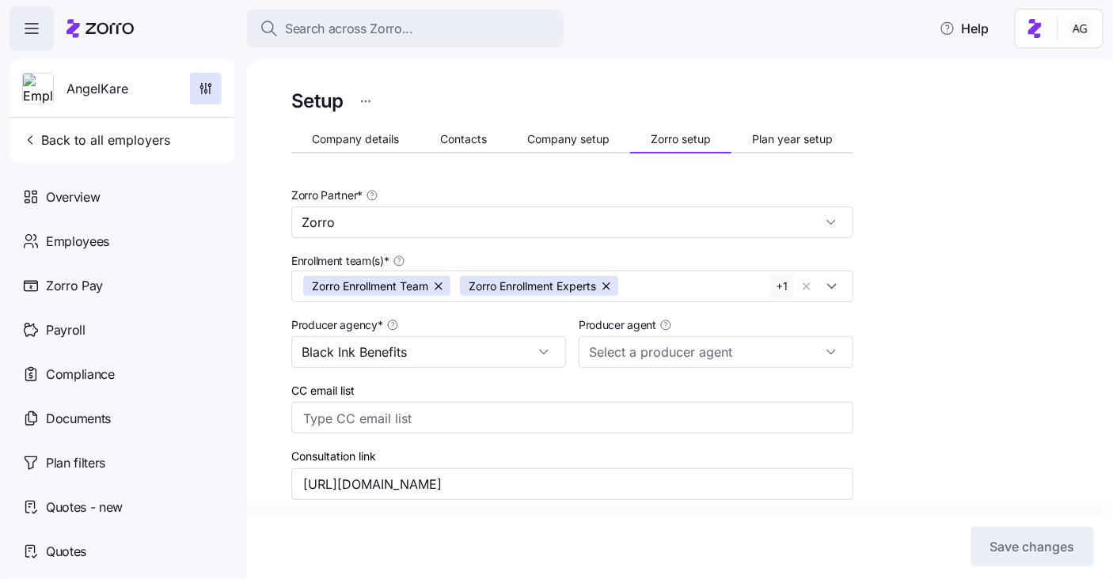
type input "Zorro"
type input "Black Ink Benefits"
type input "[PERSON_NAME] ([PERSON_NAME][EMAIL_ADDRESS][DOMAIN_NAME])"
click at [673, 287] on input "Enrollment team(s) *" at bounding box center [707, 286] width 163 height 21
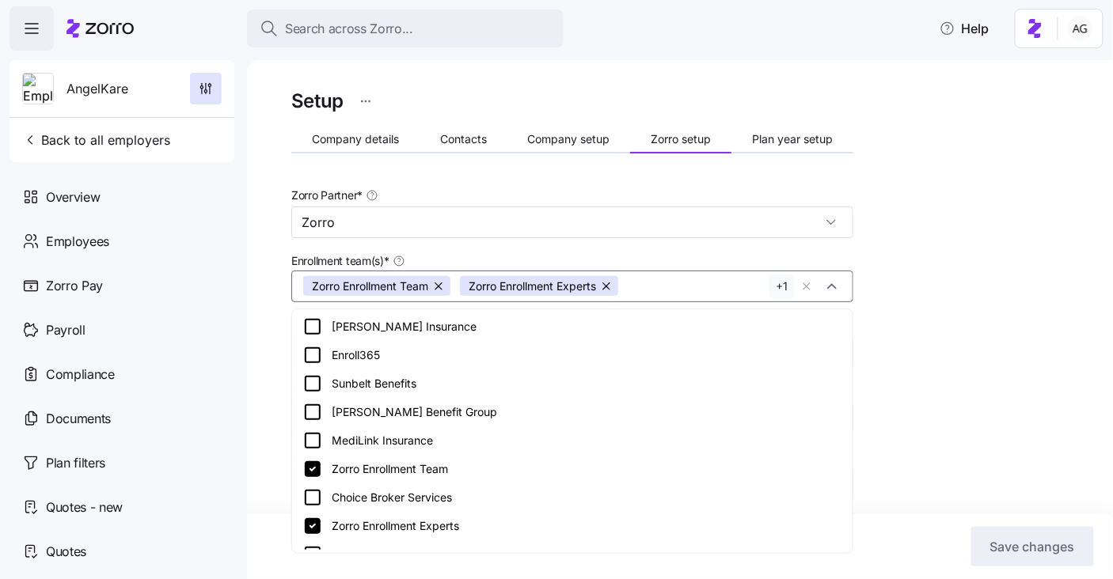
click at [637, 245] on div "Enrollment team(s) * Zorro Enrollment Team Zorro Enrollment Experts RightHandMa…" at bounding box center [572, 277] width 575 height 64
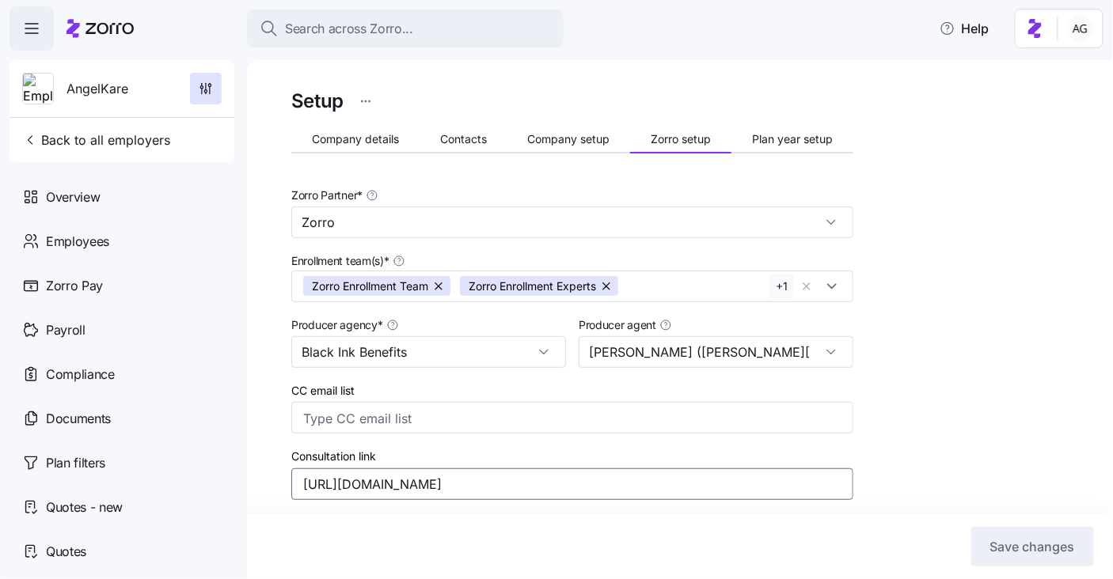
click at [743, 478] on input "[URL][DOMAIN_NAME]" at bounding box center [572, 484] width 562 height 32
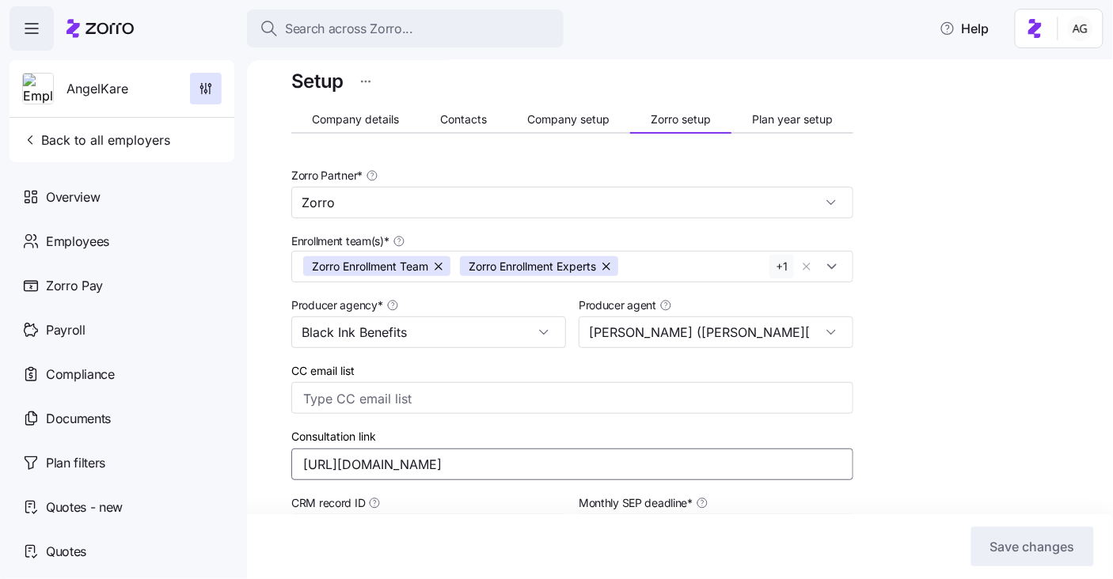
scroll to position [19, 0]
click at [779, 269] on button "+ 1" at bounding box center [781, 268] width 25 height 24
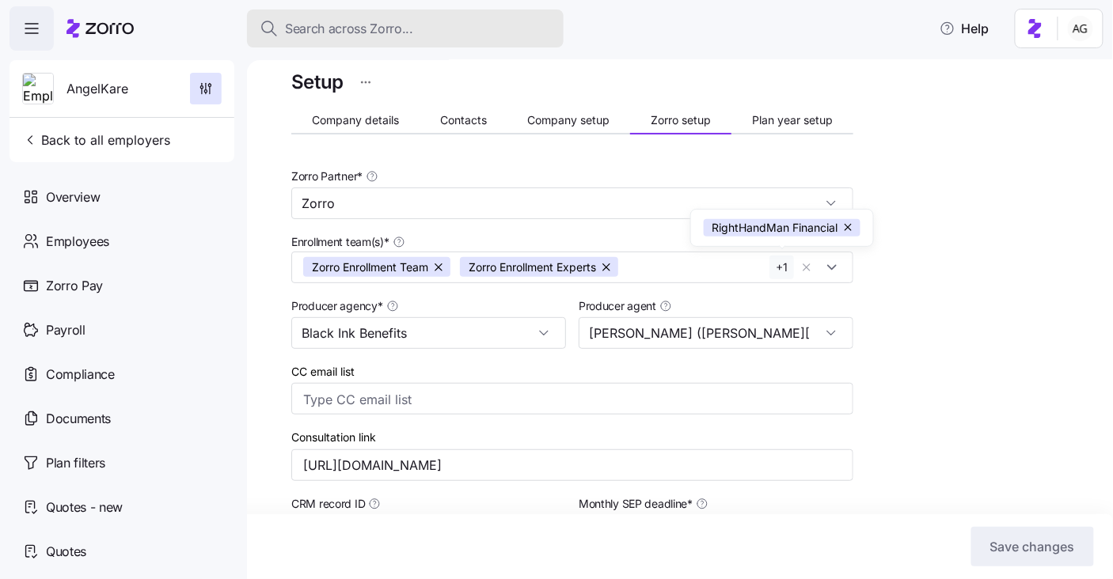
click at [333, 28] on span "Search across Zorro..." at bounding box center [349, 29] width 128 height 20
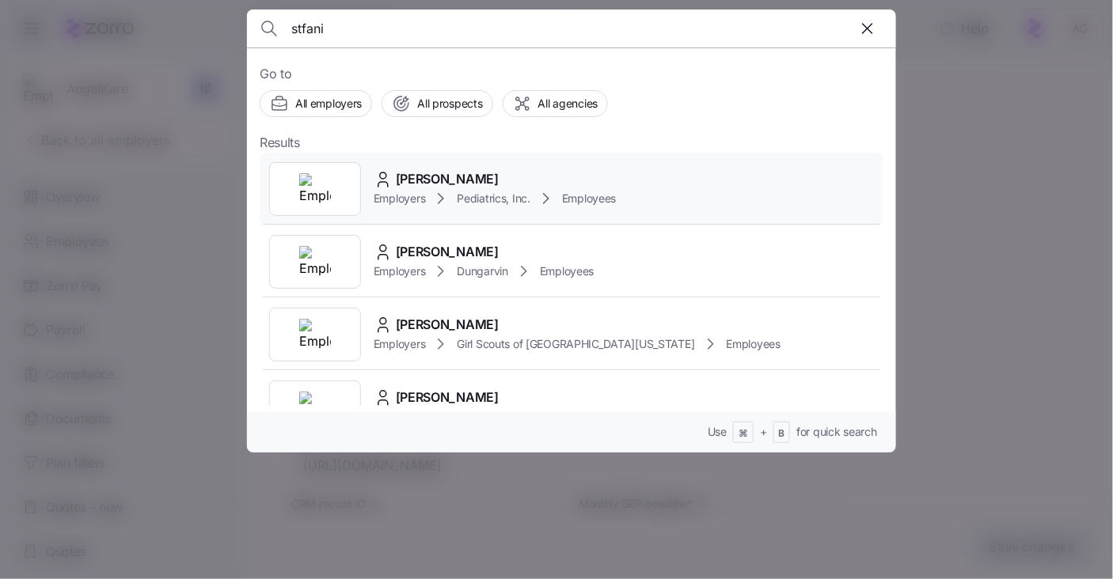
type input "stfani"
click at [416, 176] on span "[PERSON_NAME]" at bounding box center [447, 179] width 103 height 20
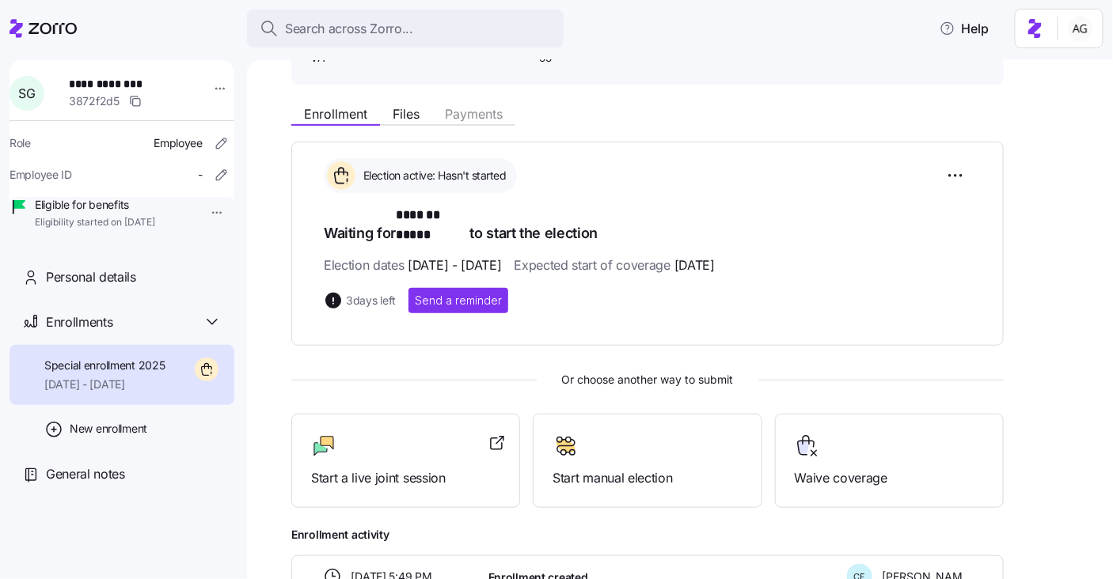
scroll to position [245, 0]
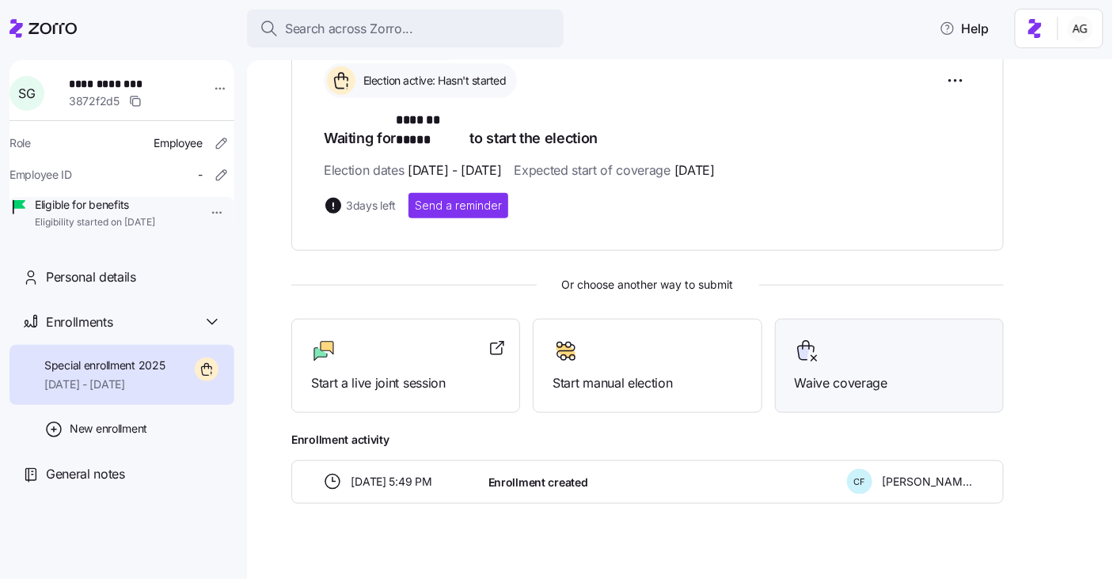
click at [821, 374] on span "Waive coverage" at bounding box center [888, 384] width 189 height 20
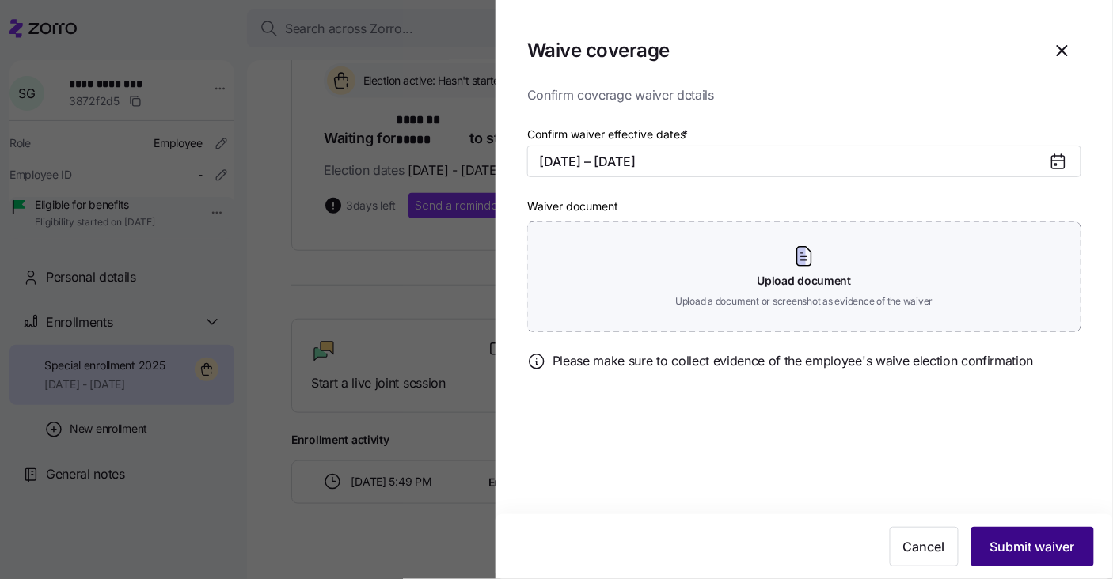
click at [1055, 547] on span "Submit waiver" at bounding box center [1032, 546] width 85 height 19
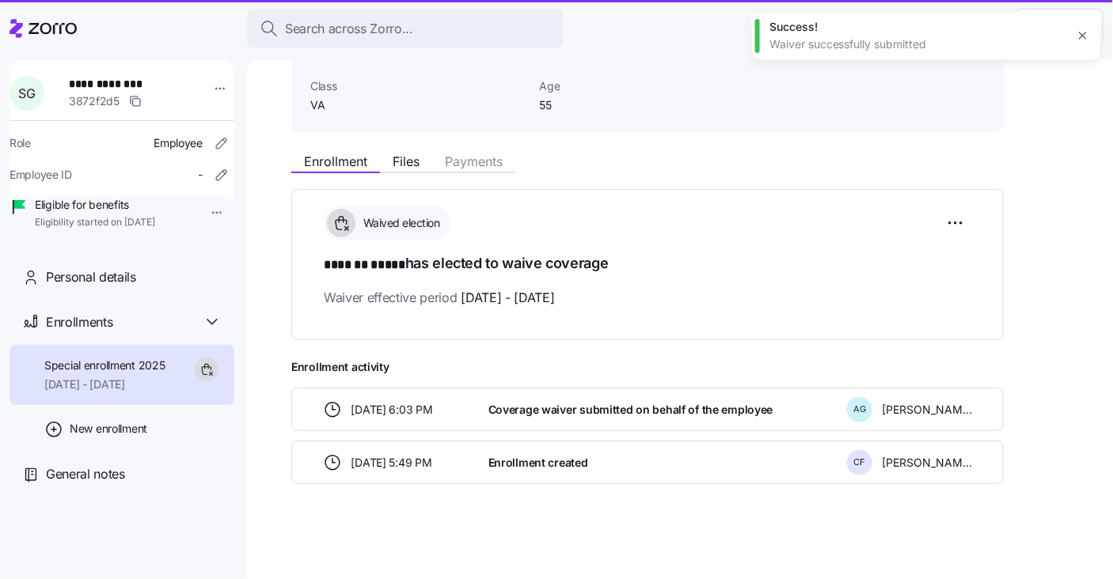
scroll to position [99, 0]
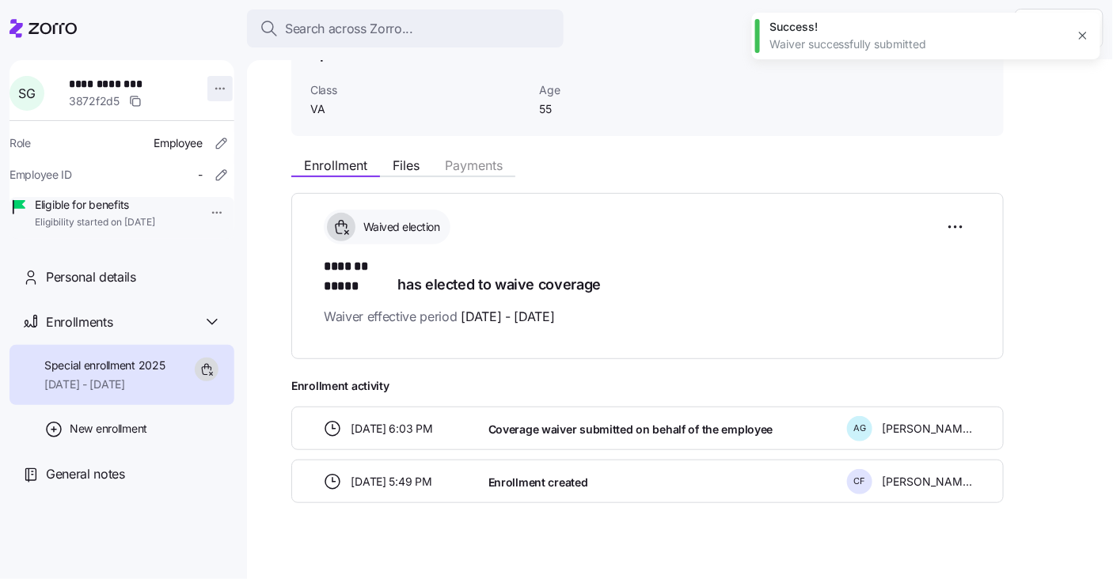
click at [214, 89] on html "**********" at bounding box center [556, 285] width 1113 height 570
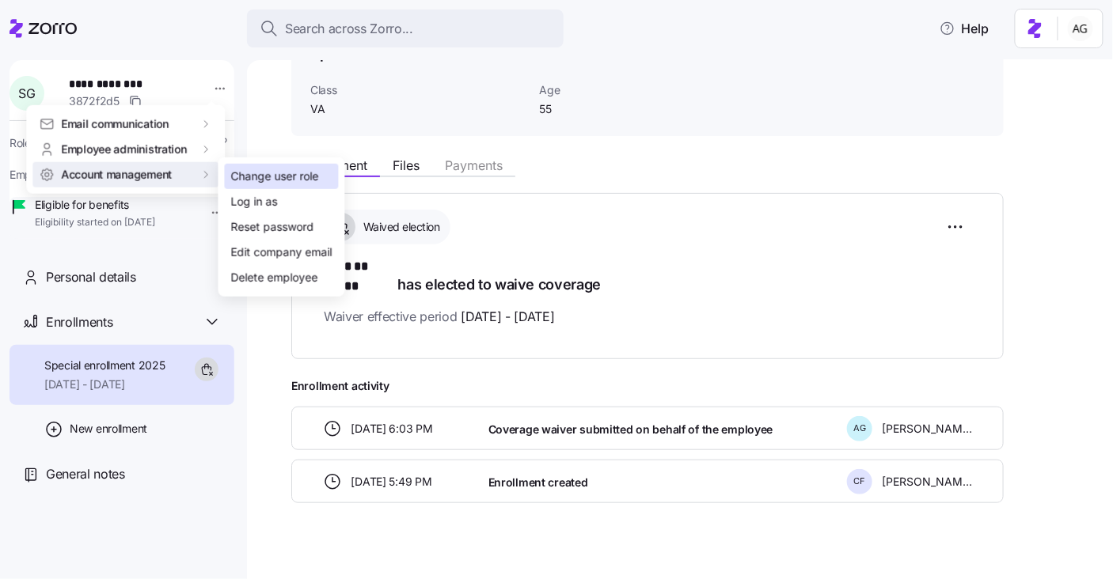
click at [273, 171] on div "Change user role" at bounding box center [275, 176] width 88 height 17
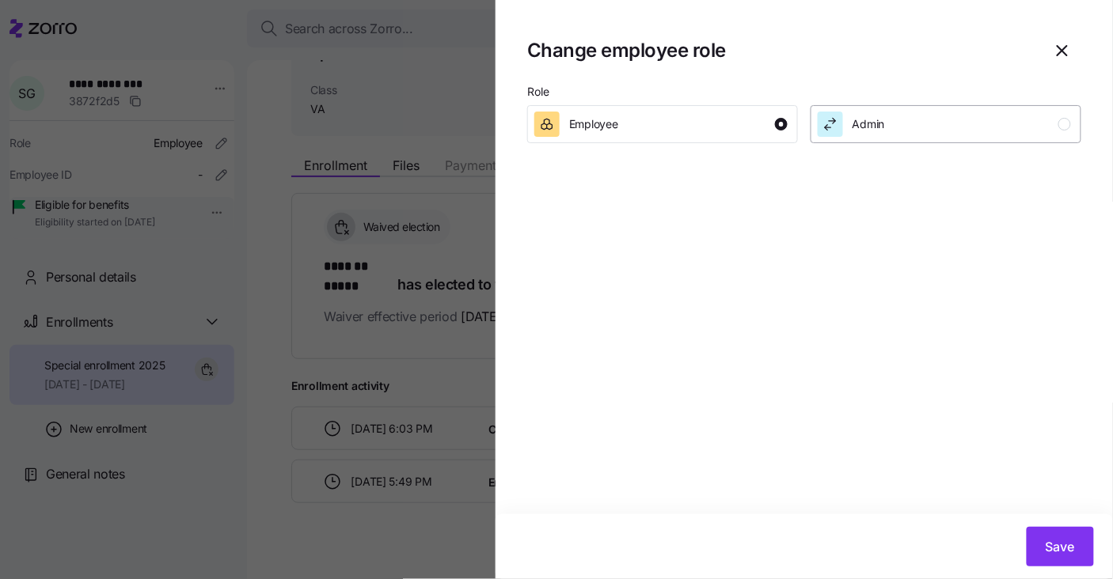
click at [919, 124] on div "Admin" at bounding box center [943, 124] width 253 height 25
click at [1052, 543] on span "Save" at bounding box center [1059, 546] width 29 height 19
